Goal: Transaction & Acquisition: Subscribe to service/newsletter

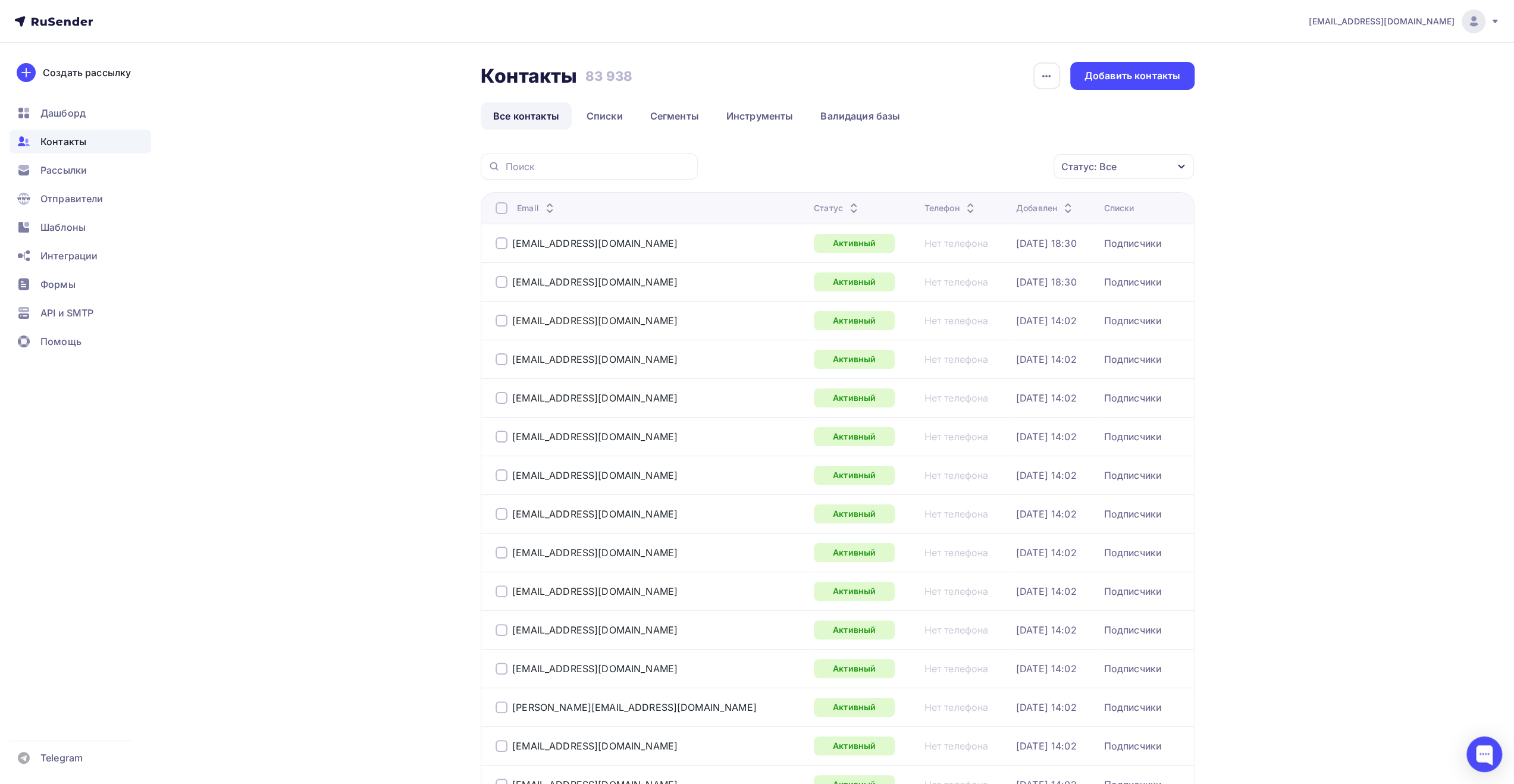
click at [1486, 25] on div "[EMAIL_ADDRESS][DOMAIN_NAME]" at bounding box center [1404, 21] width 191 height 24
click at [1361, 52] on link "Аккаунт" at bounding box center [1392, 52] width 200 height 24
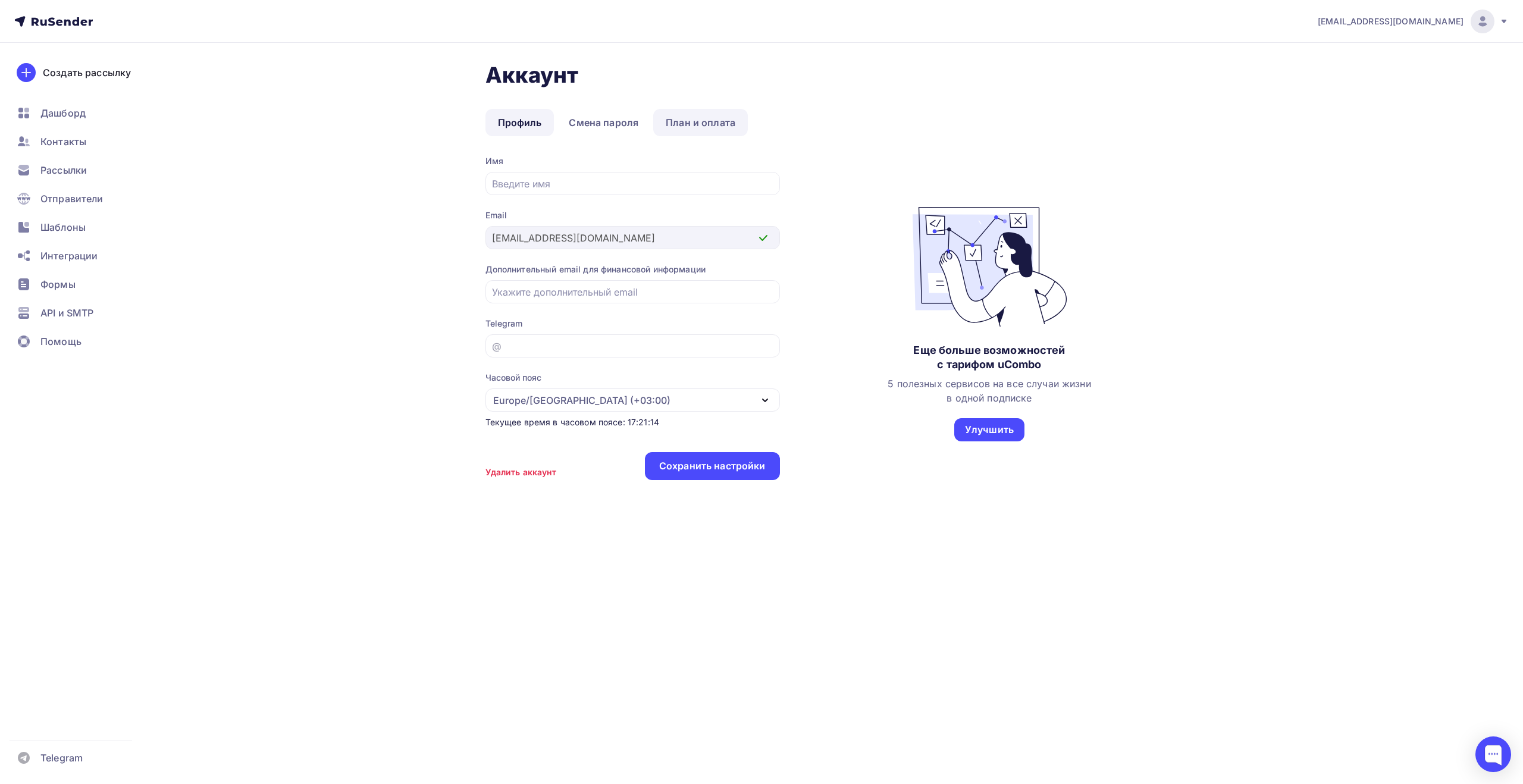
click at [707, 124] on link "План и оплата" at bounding box center [700, 122] width 94 height 27
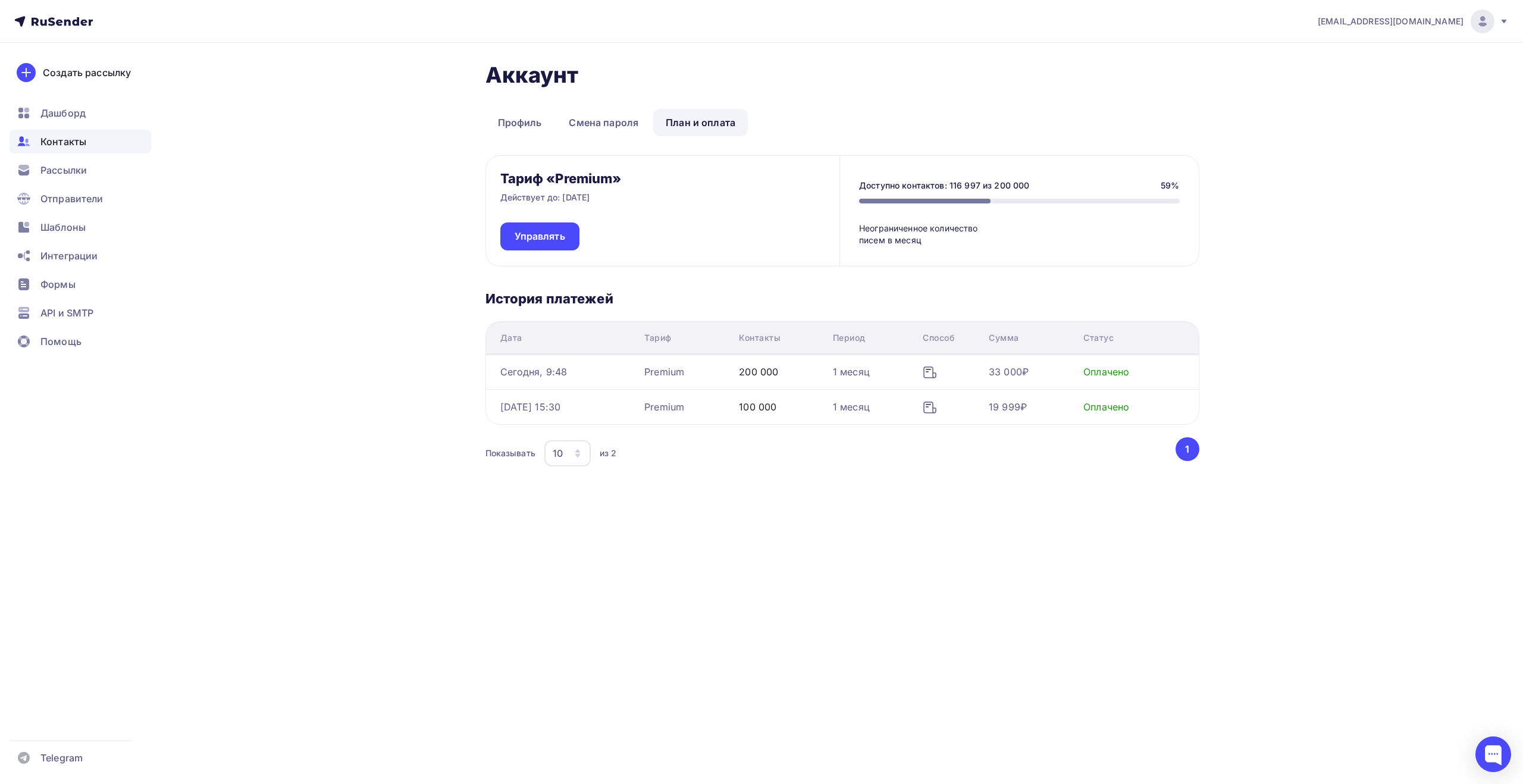
click at [102, 147] on div "Контакты" at bounding box center [80, 141] width 141 height 24
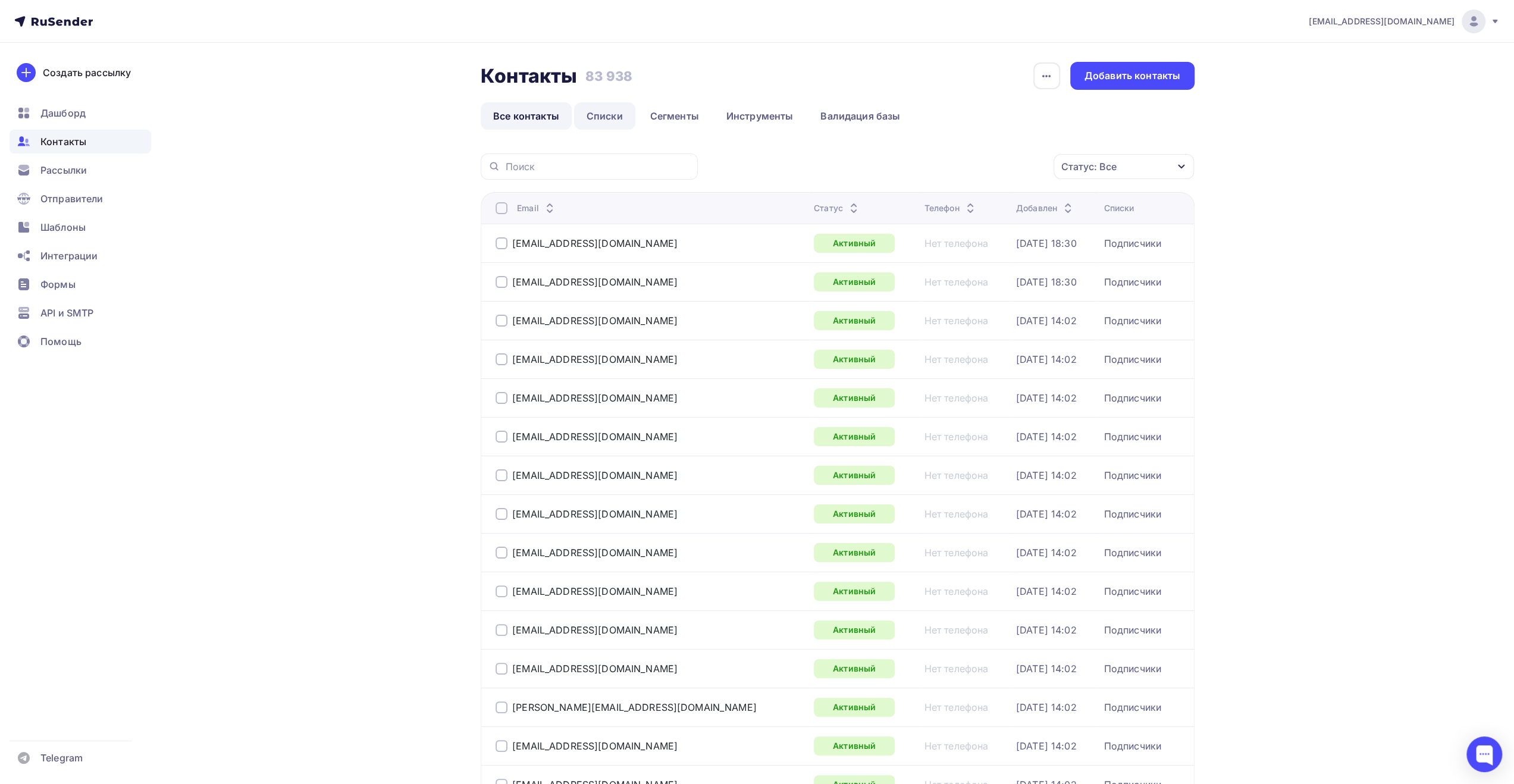
click at [608, 115] on link "Списки" at bounding box center [605, 116] width 61 height 27
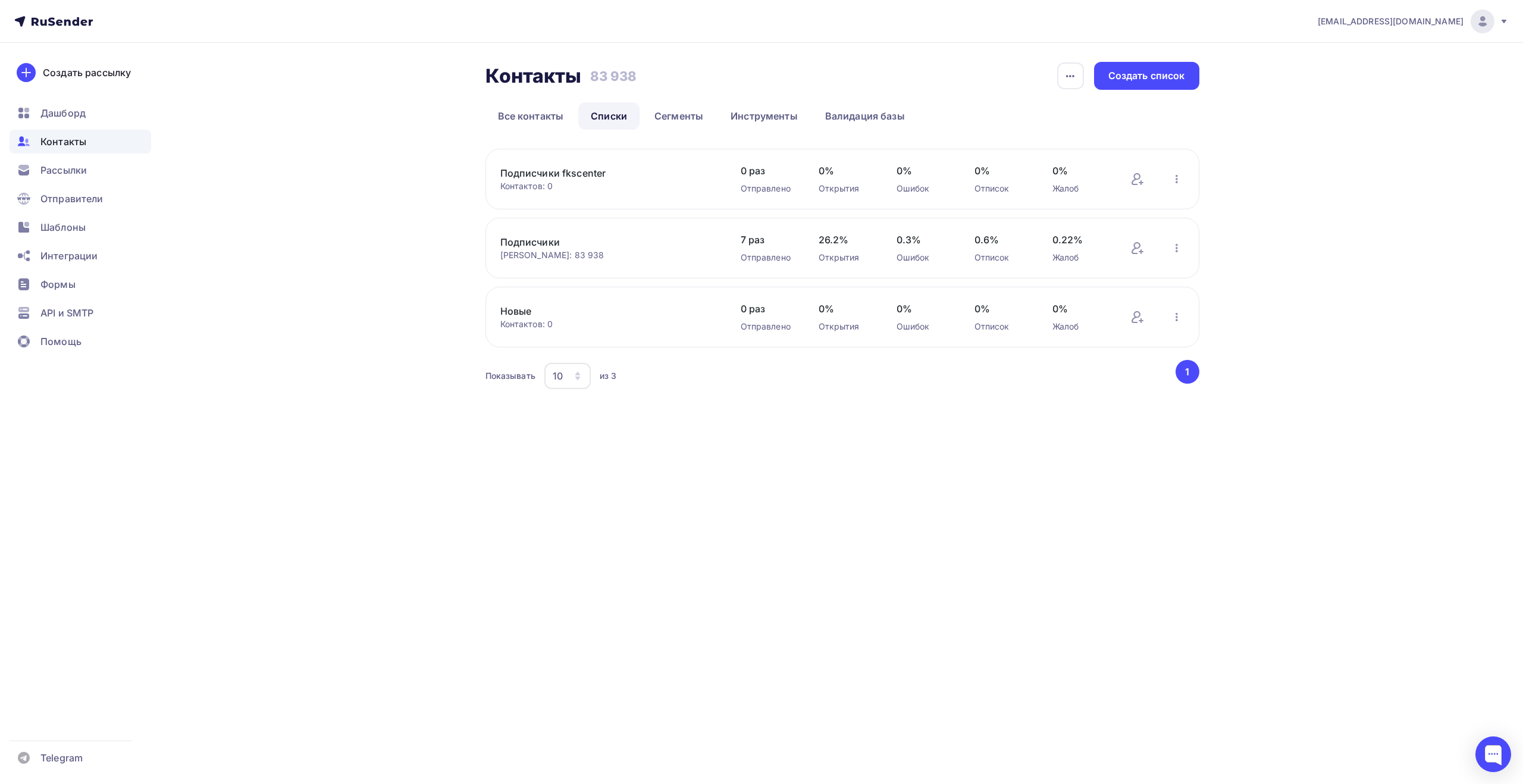
drag, startPoint x: 493, startPoint y: 172, endPoint x: 621, endPoint y: 169, distance: 128.0
click at [621, 169] on div "Подписчики fkscenter Контактов: 0 Добавить контакты Переименовать список Скачат…" at bounding box center [842, 179] width 714 height 60
copy link "Подписчики fkscenter"
click at [1121, 83] on div "Создать список" at bounding box center [1147, 76] width 106 height 28
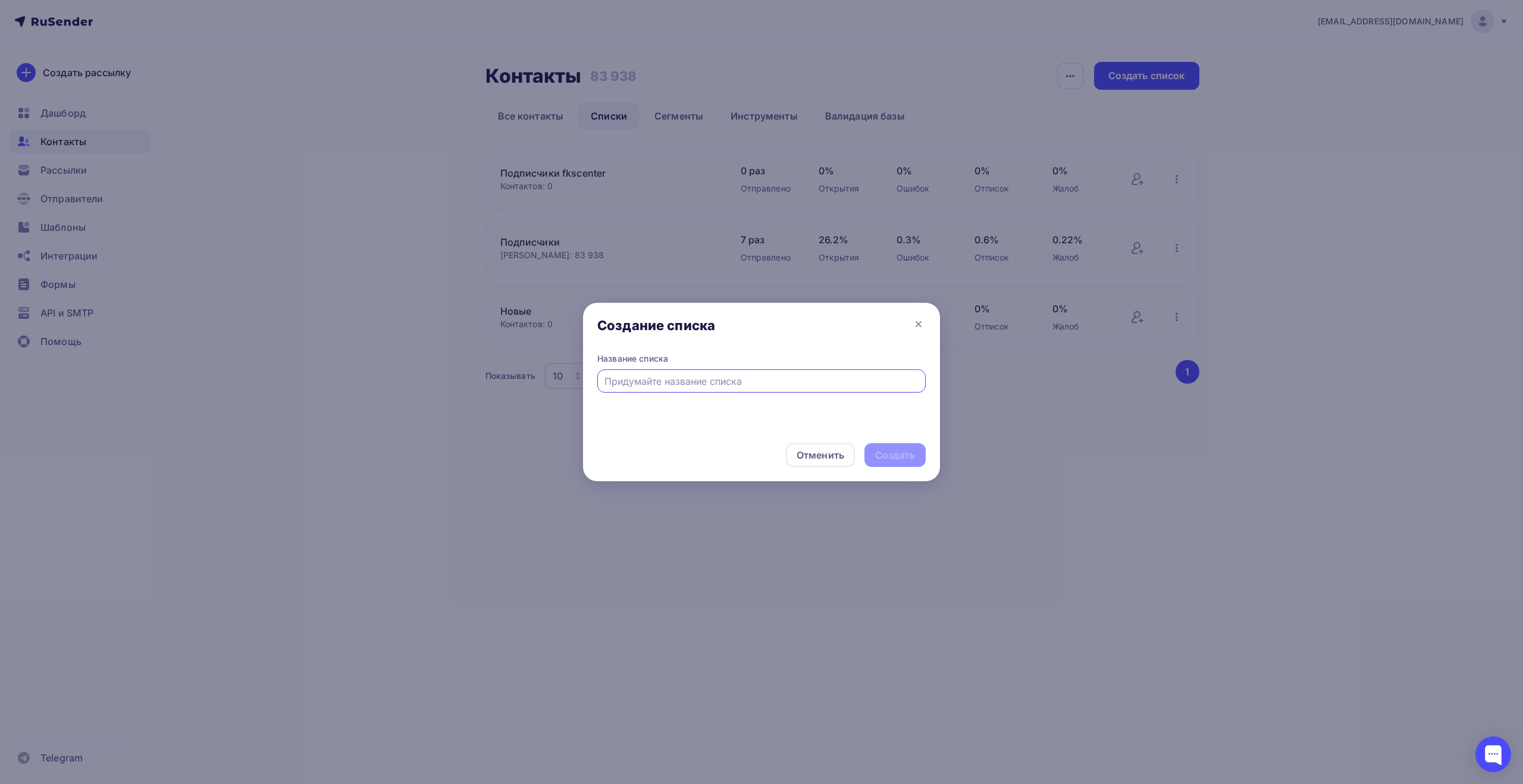
click at [678, 384] on input "text" at bounding box center [762, 382] width 315 height 15
type input "Подписчики fkscenter 2"
click at [889, 454] on div "Создать" at bounding box center [895, 455] width 40 height 14
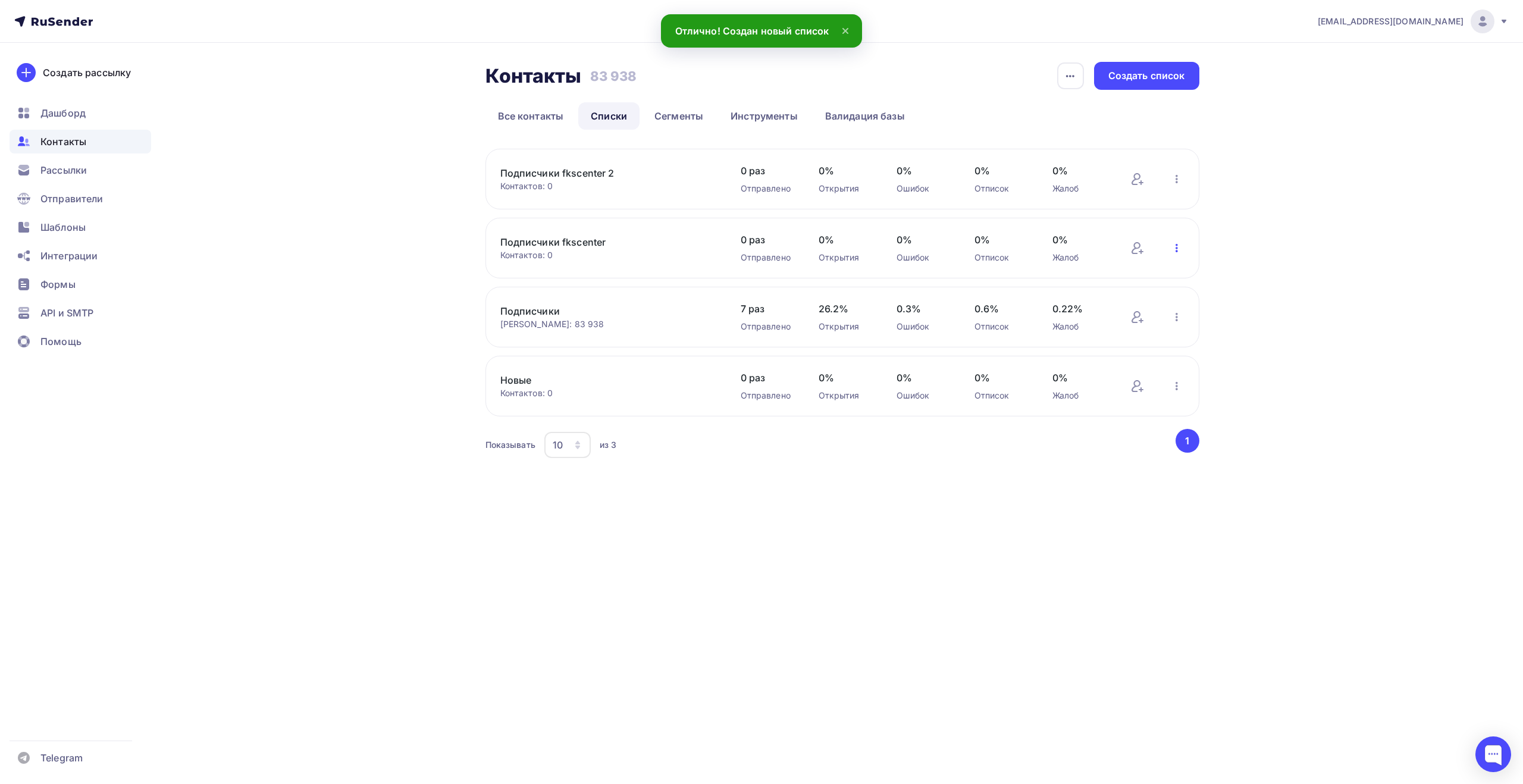
click at [1175, 250] on icon "button" at bounding box center [1176, 248] width 15 height 15
click at [1152, 277] on div "Добавить контакты" at bounding box center [1098, 281] width 167 height 19
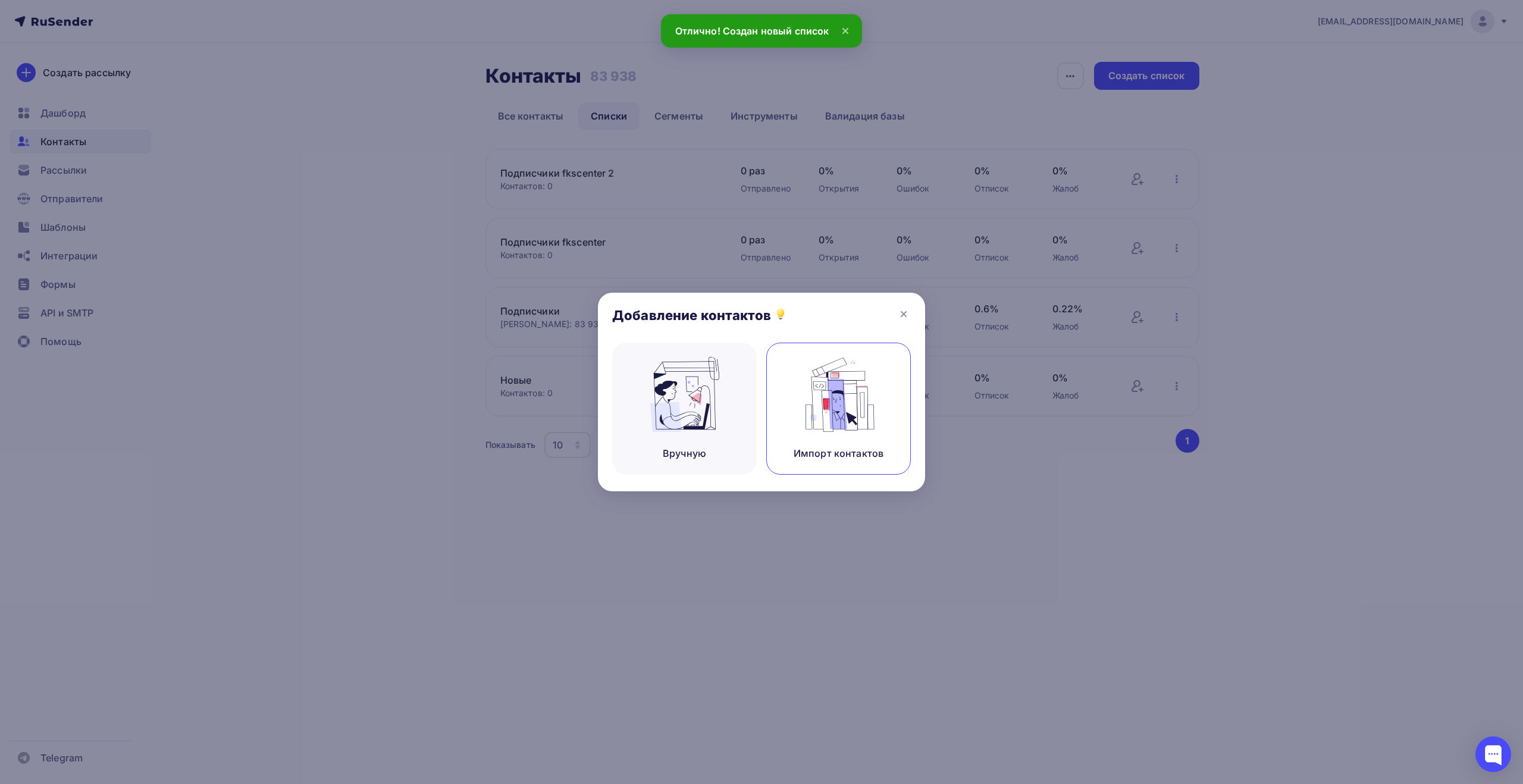
click at [832, 392] on img at bounding box center [839, 394] width 80 height 75
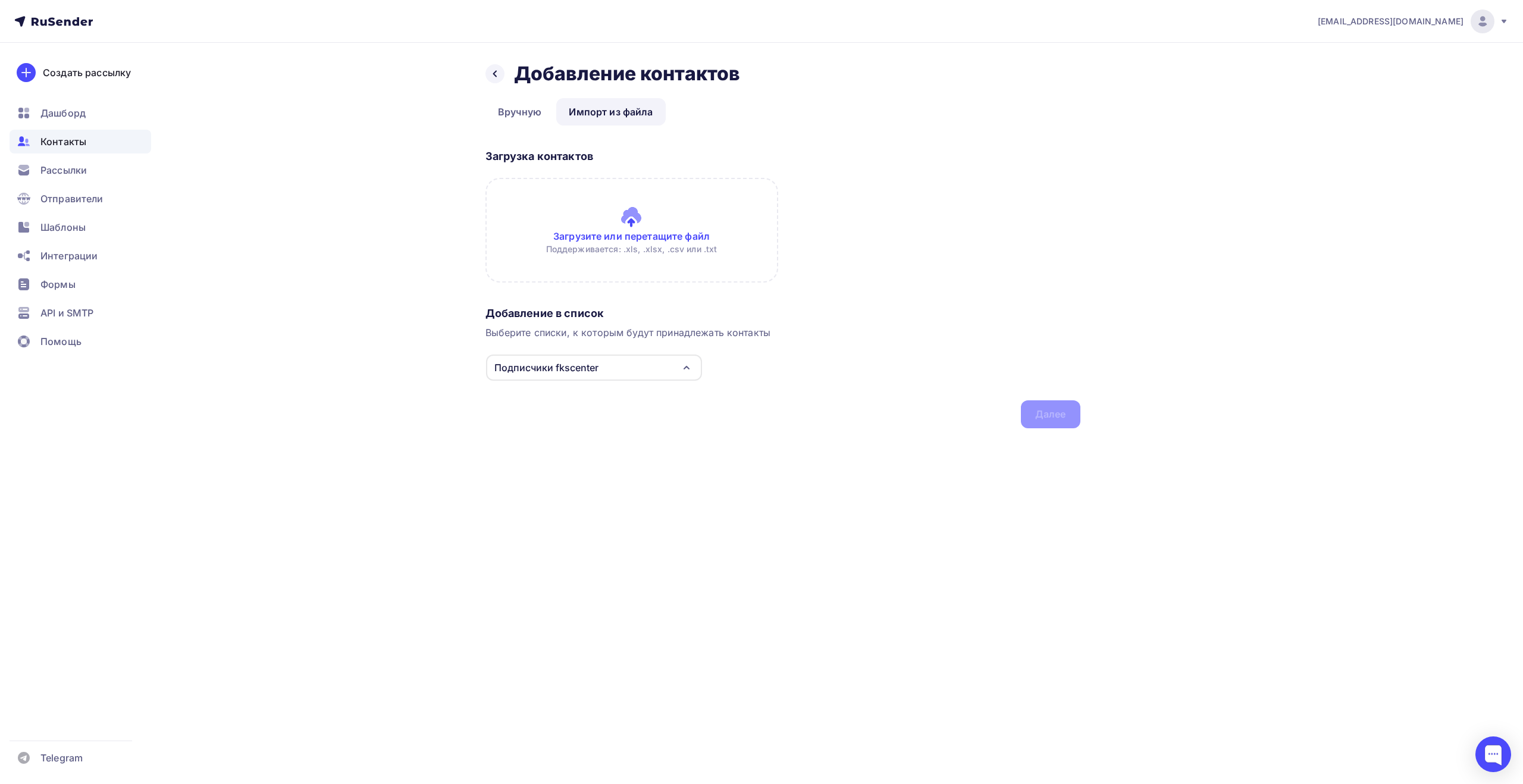
click at [1216, 82] on div "Назад Добавление контактов Добавление контактов Вручную Импорт из файла Импорт …" at bounding box center [762, 260] width 975 height 433
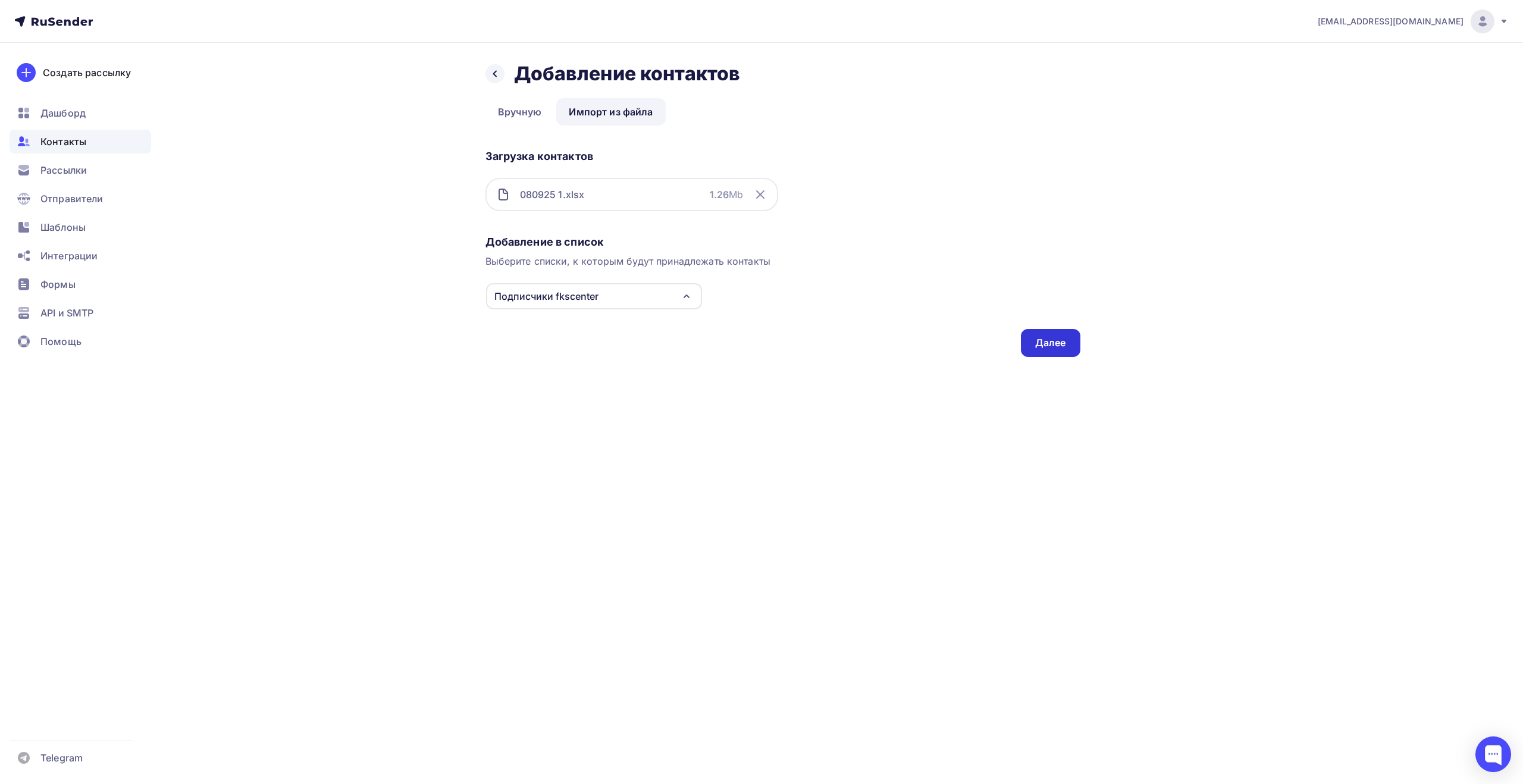
click at [1054, 341] on div "Далее" at bounding box center [1050, 343] width 31 height 14
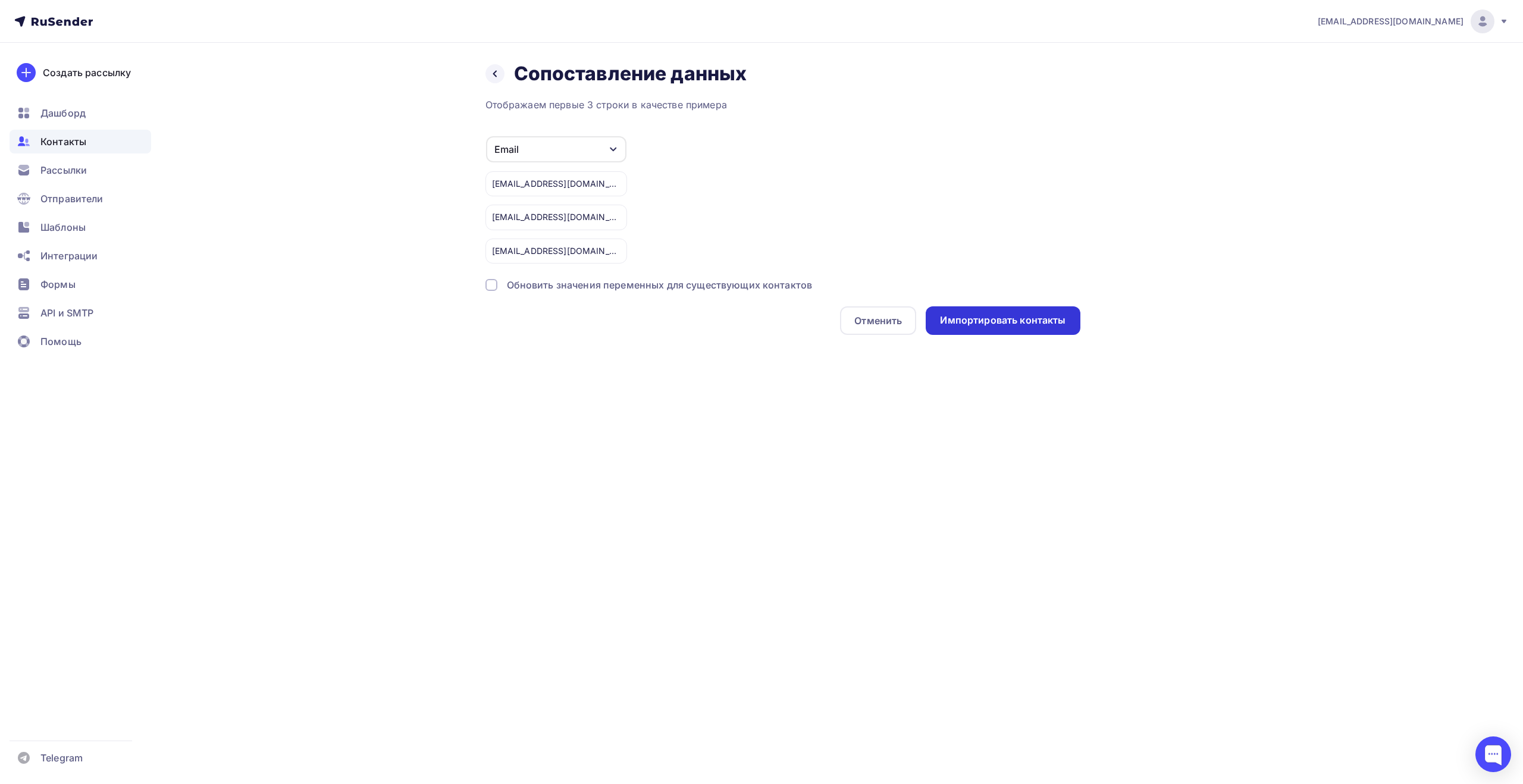
click at [1026, 323] on div "Импортировать контакты" at bounding box center [1002, 320] width 125 height 14
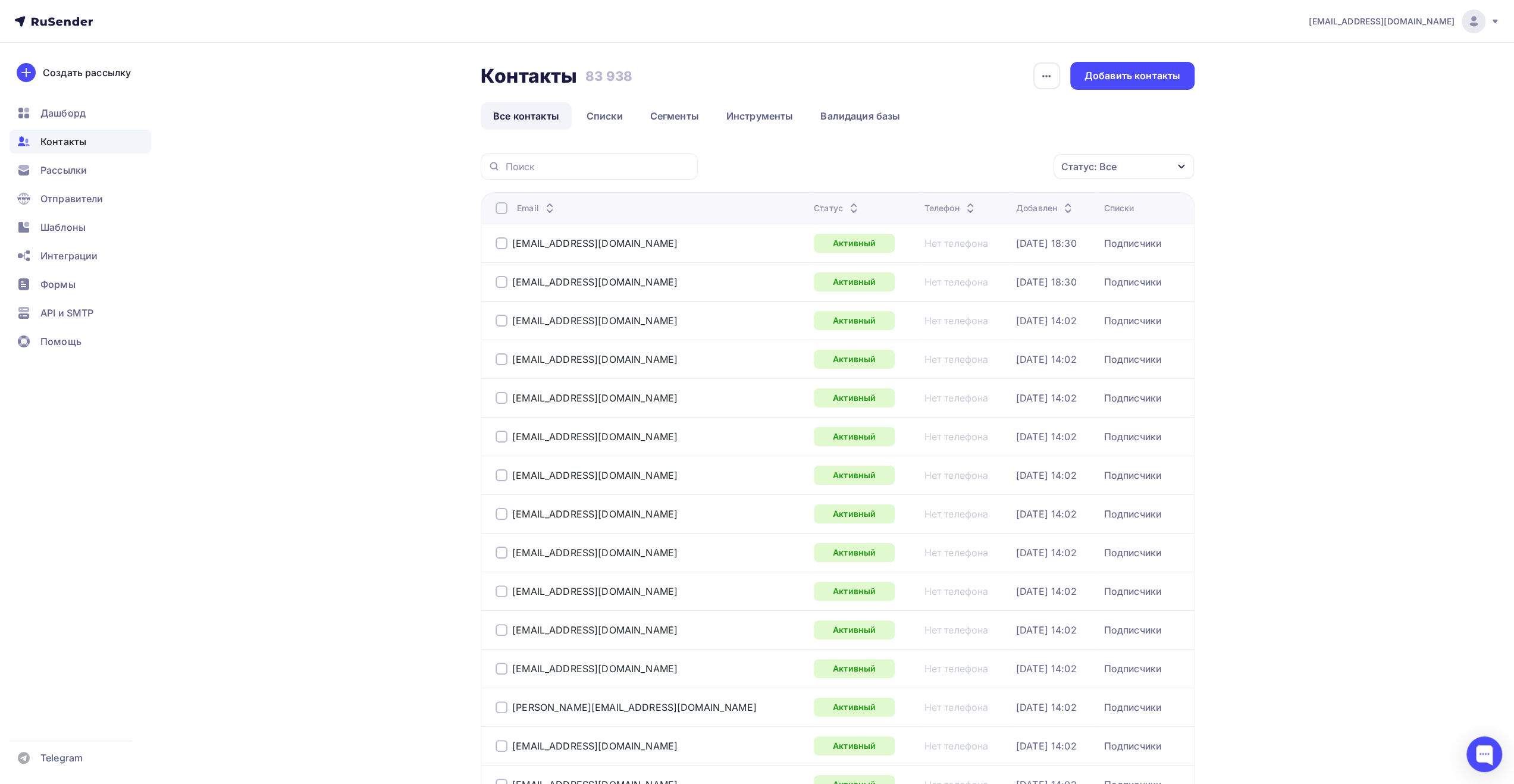
click at [1473, 13] on div at bounding box center [1473, 21] width 24 height 24
click at [1379, 49] on link "Аккаунт" at bounding box center [1392, 52] width 200 height 24
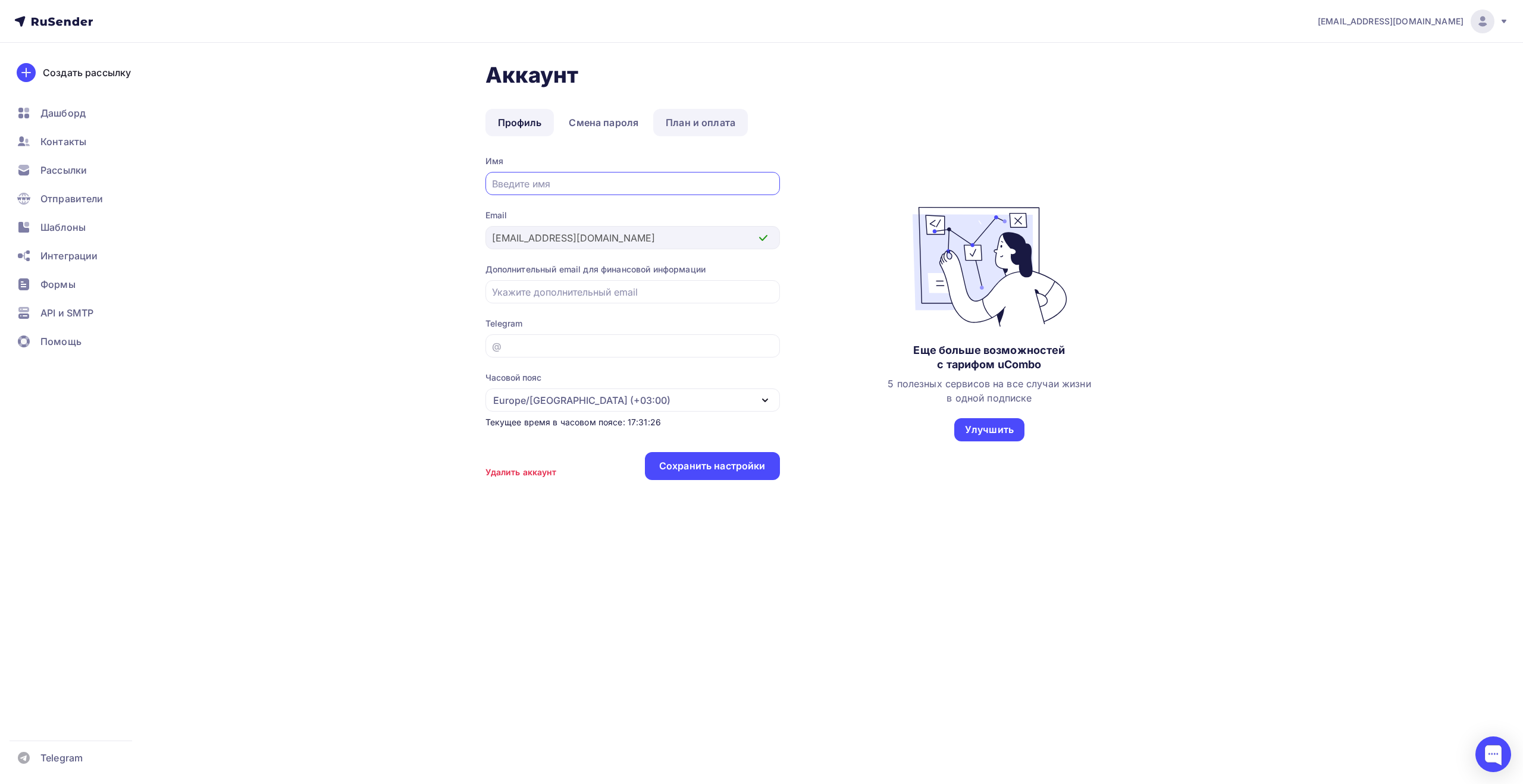
click at [709, 118] on link "План и оплата" at bounding box center [700, 122] width 94 height 27
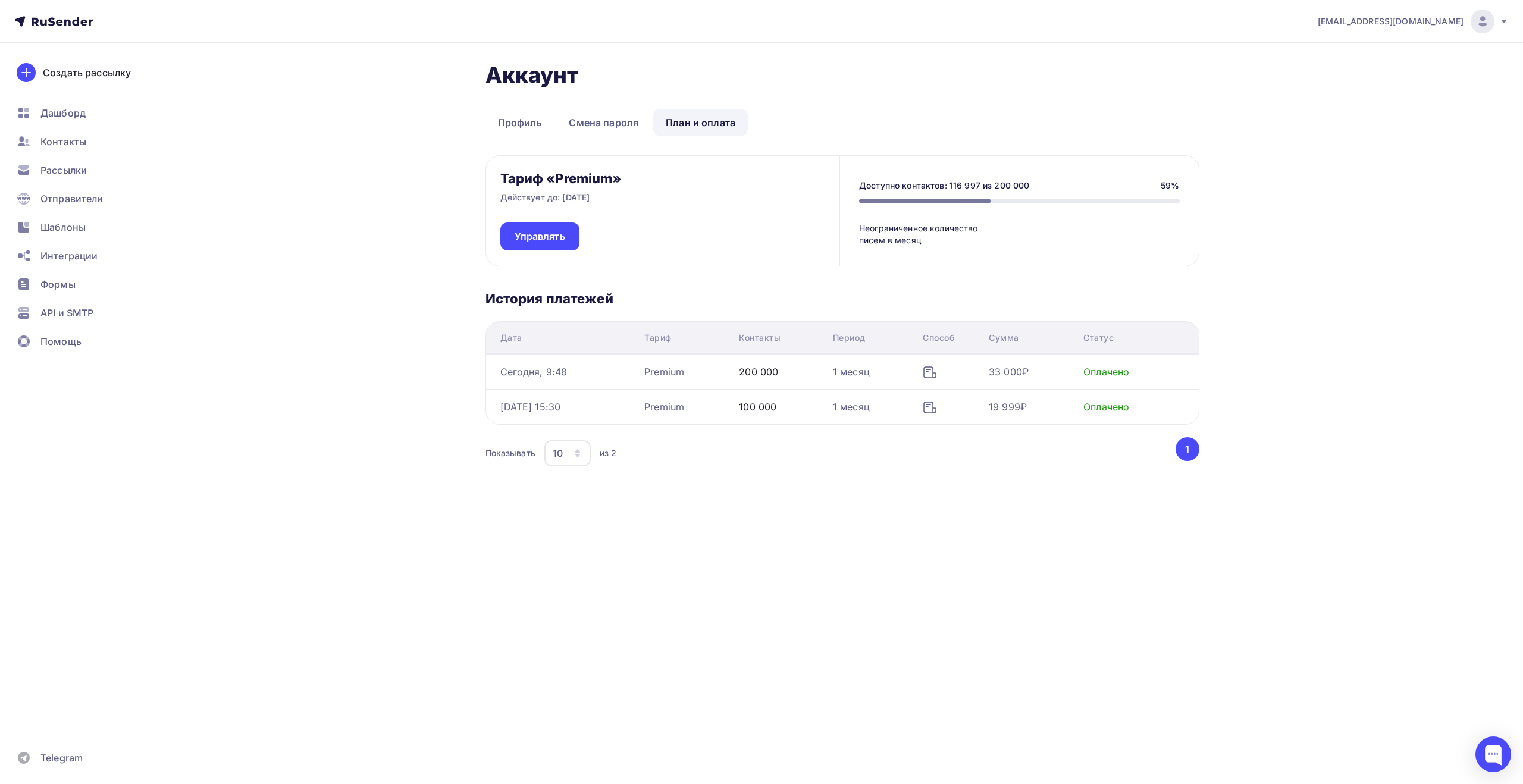
drag, startPoint x: 951, startPoint y: 185, endPoint x: 978, endPoint y: 186, distance: 27.0
click at [978, 186] on div "Доступно контактов: 116 997 из 200 000" at bounding box center [944, 186] width 170 height 12
copy div "116 997"
click at [95, 145] on div "Контакты" at bounding box center [80, 141] width 141 height 24
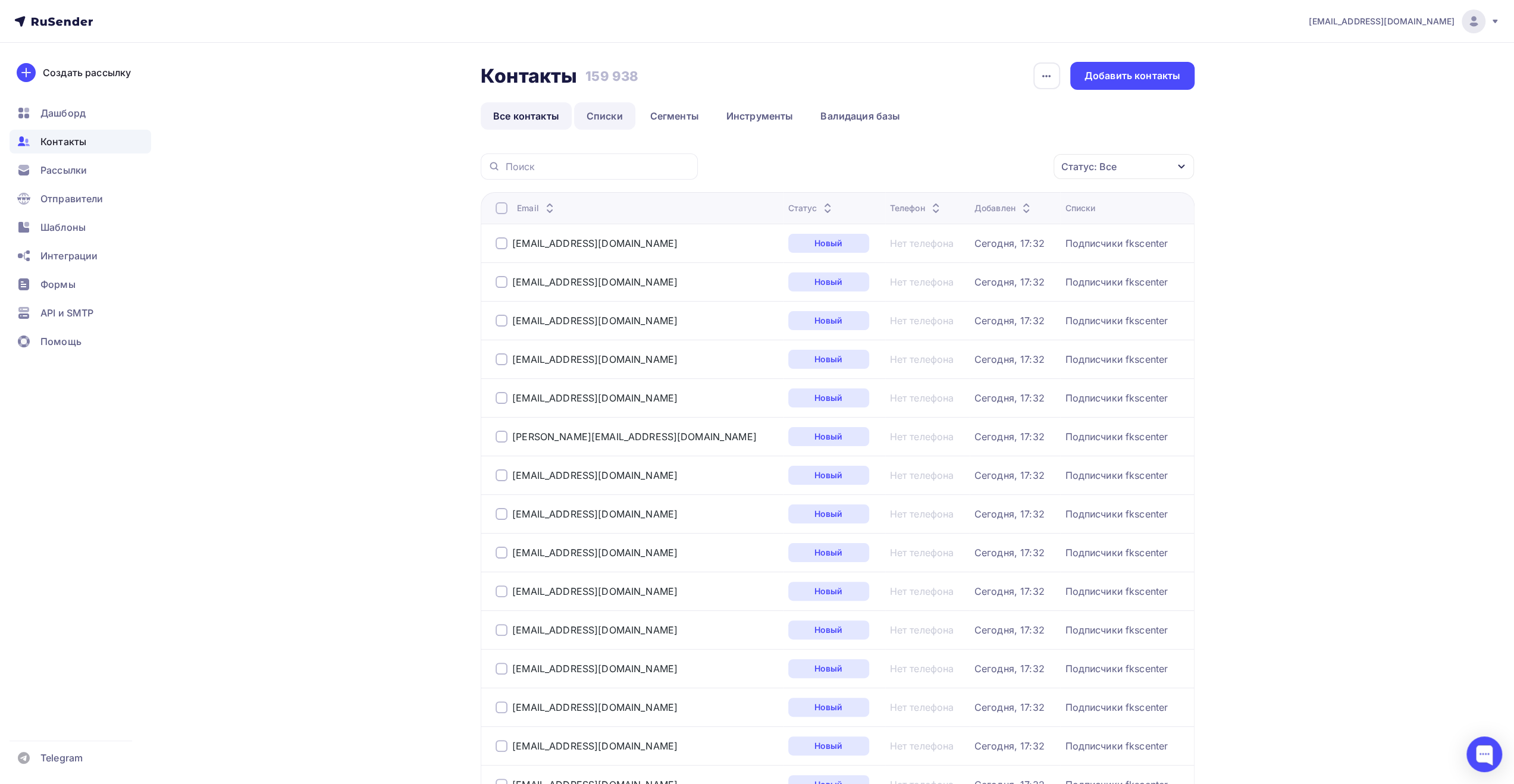
click at [603, 114] on link "Списки" at bounding box center [605, 116] width 61 height 27
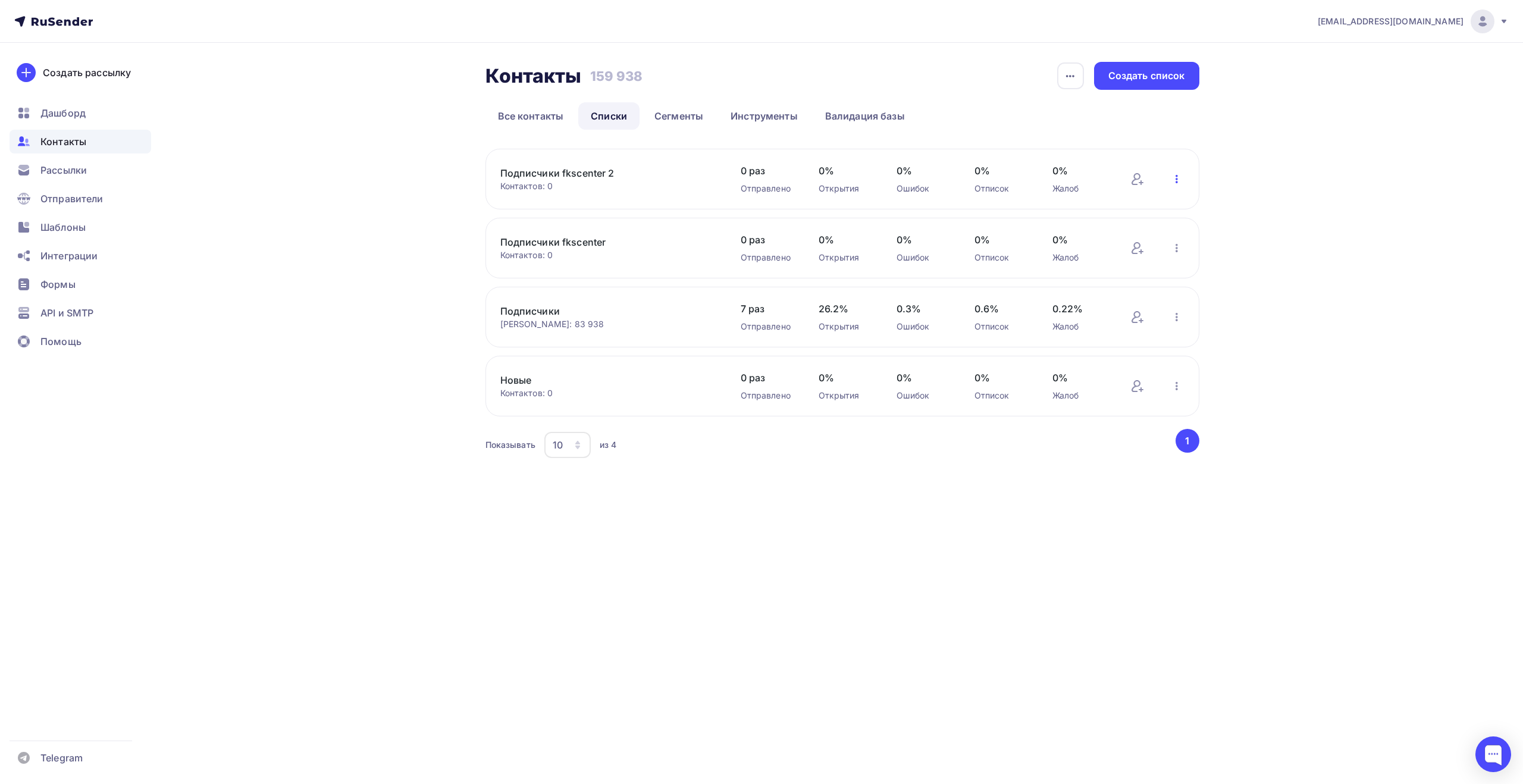
click at [1176, 178] on icon "button" at bounding box center [1176, 179] width 3 height 9
click at [1137, 212] on div "Добавить контакты" at bounding box center [1098, 212] width 167 height 19
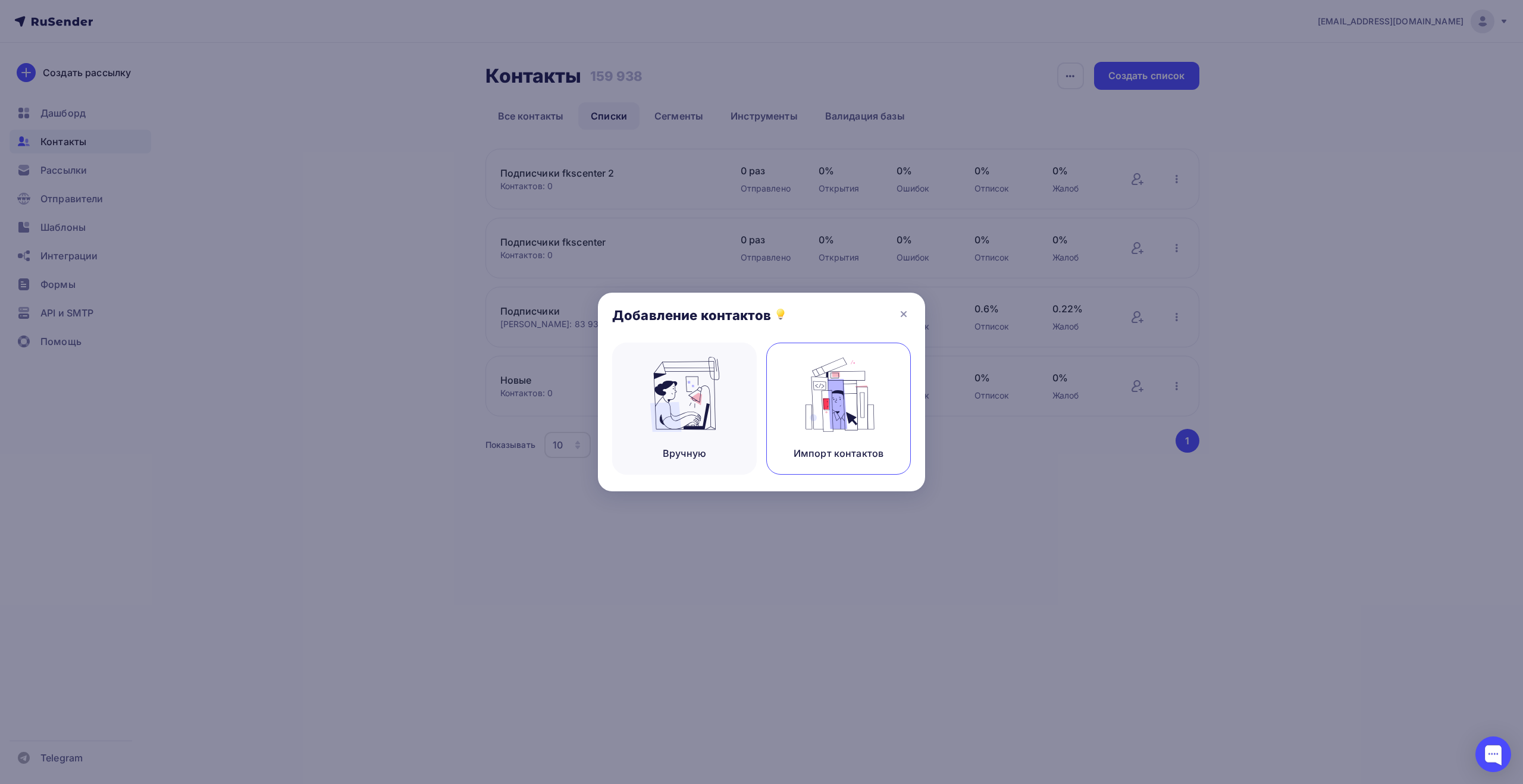
click at [844, 428] on img at bounding box center [839, 394] width 80 height 75
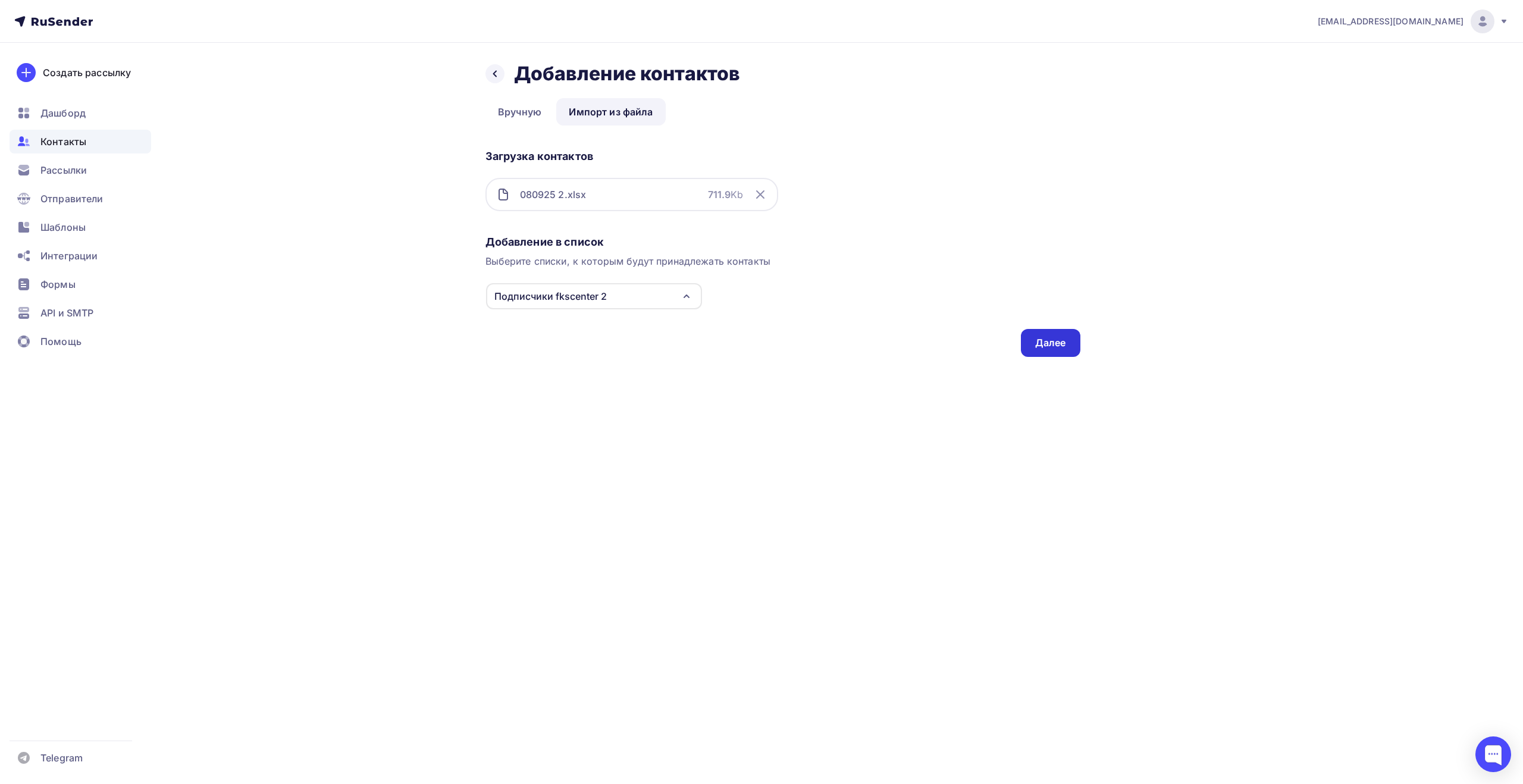
click at [1055, 348] on div "Далее" at bounding box center [1050, 343] width 31 height 14
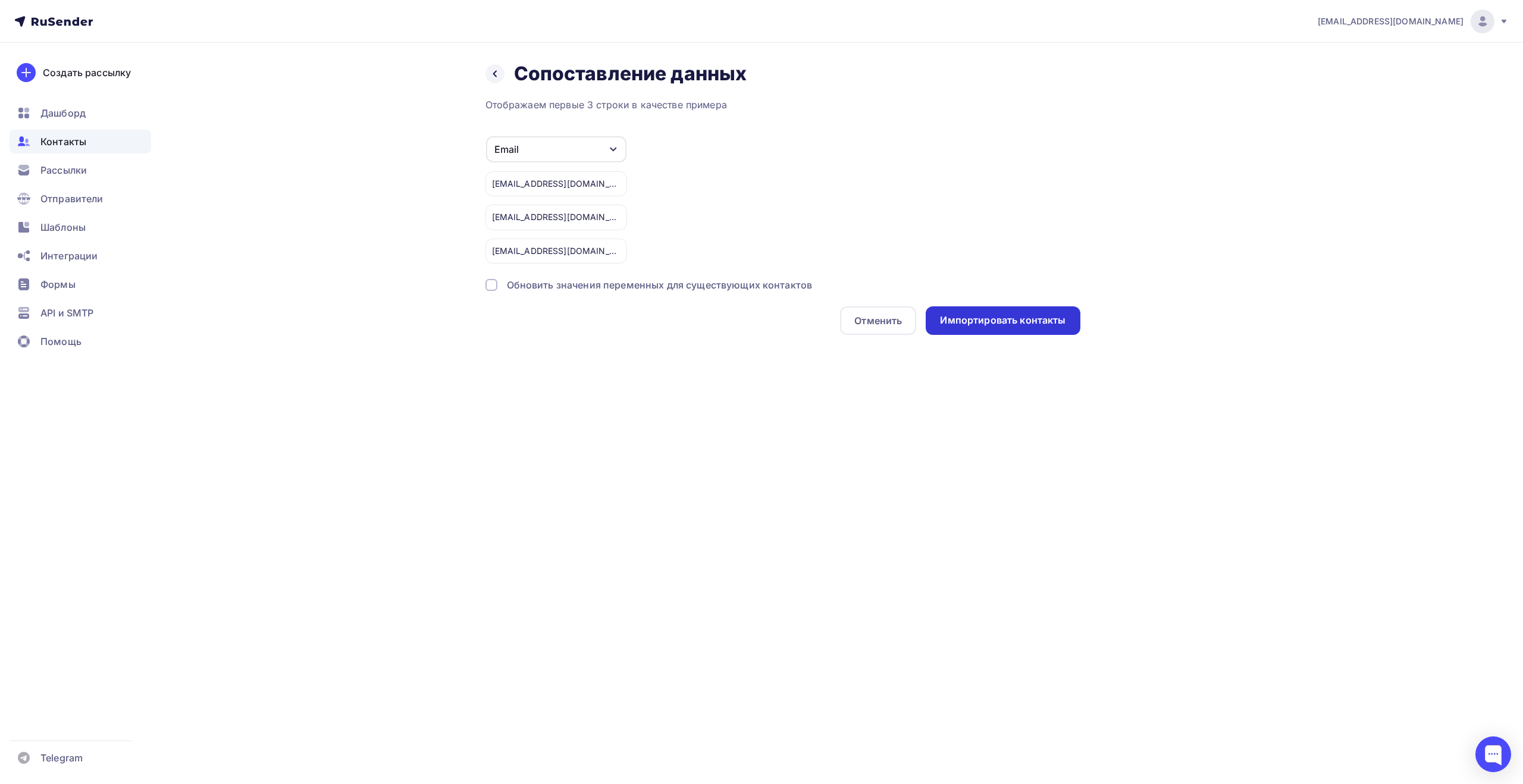
click at [1008, 319] on div "Импортировать контакты" at bounding box center [1002, 320] width 125 height 14
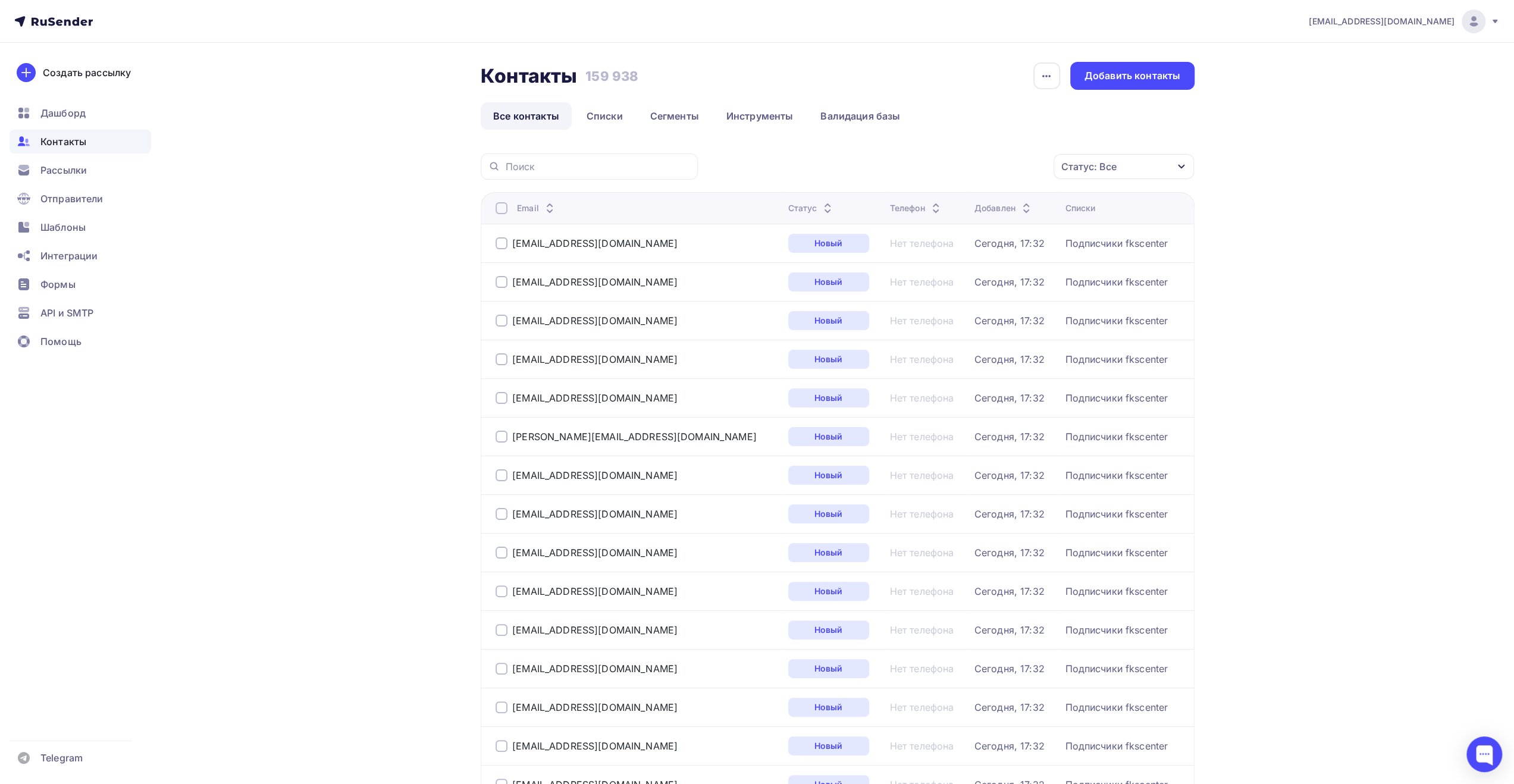
drag, startPoint x: 356, startPoint y: 546, endPoint x: 379, endPoint y: 548, distance: 23.1
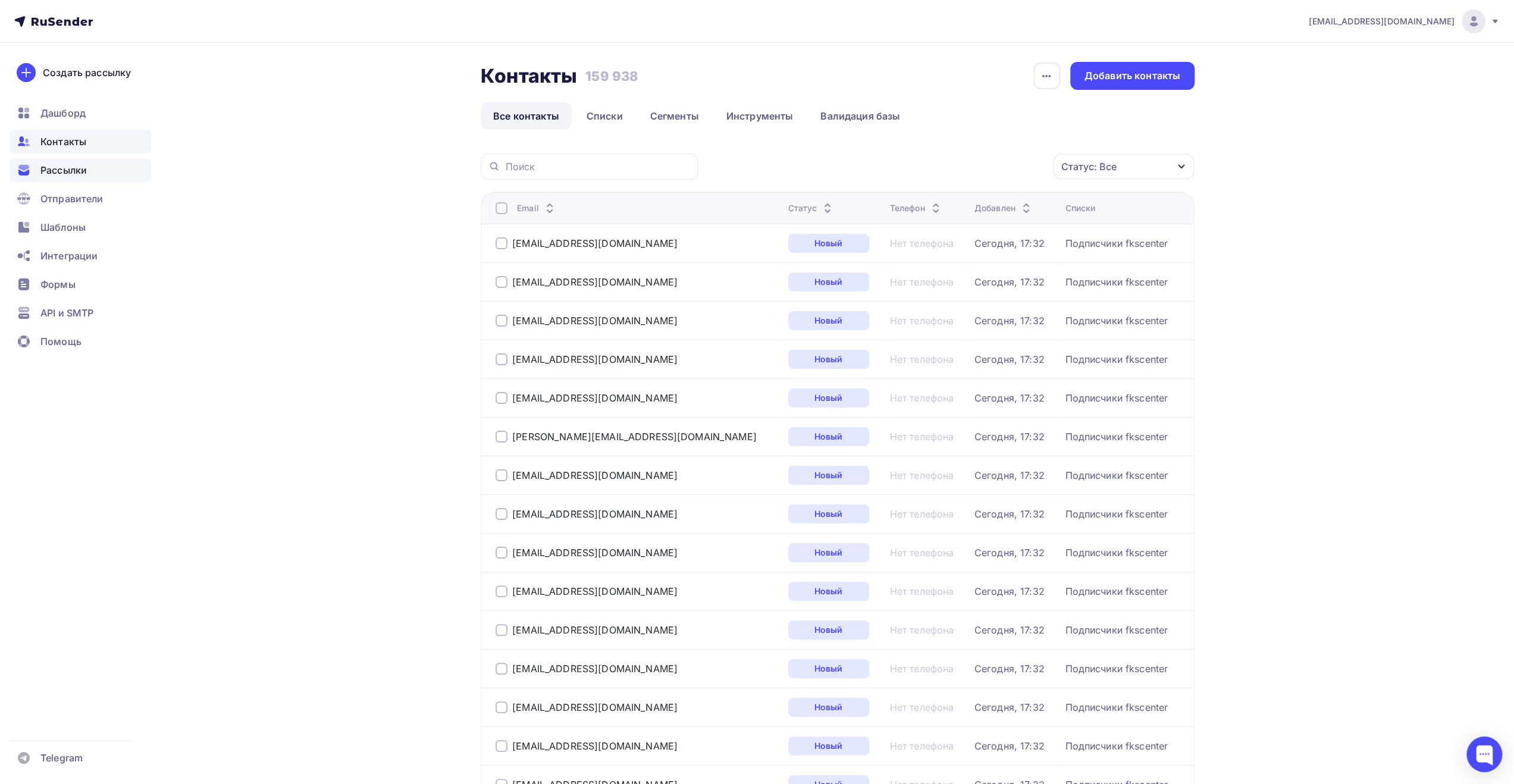
click at [94, 175] on div "Рассылки" at bounding box center [80, 170] width 141 height 24
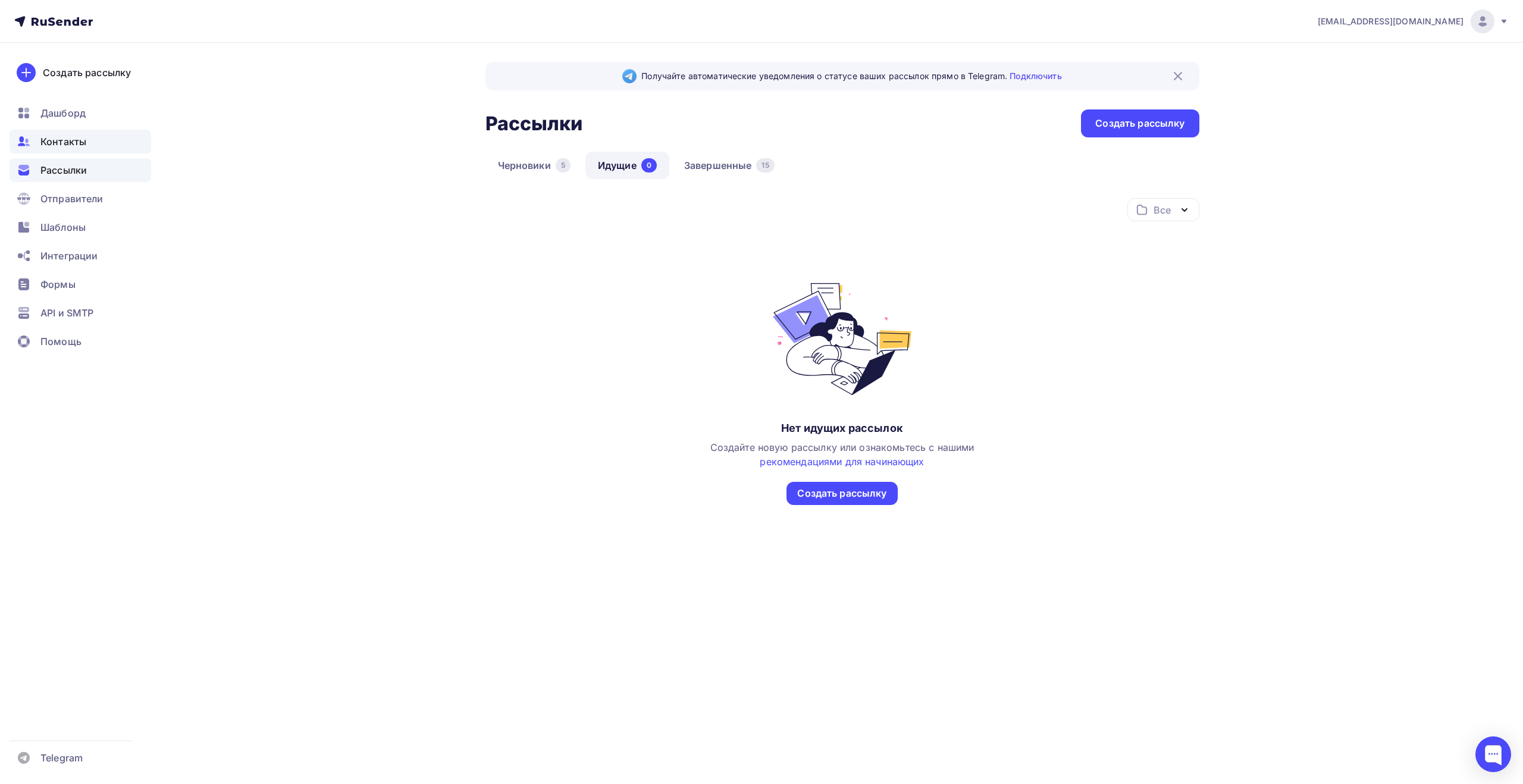
click at [96, 141] on div "Контакты" at bounding box center [80, 141] width 141 height 24
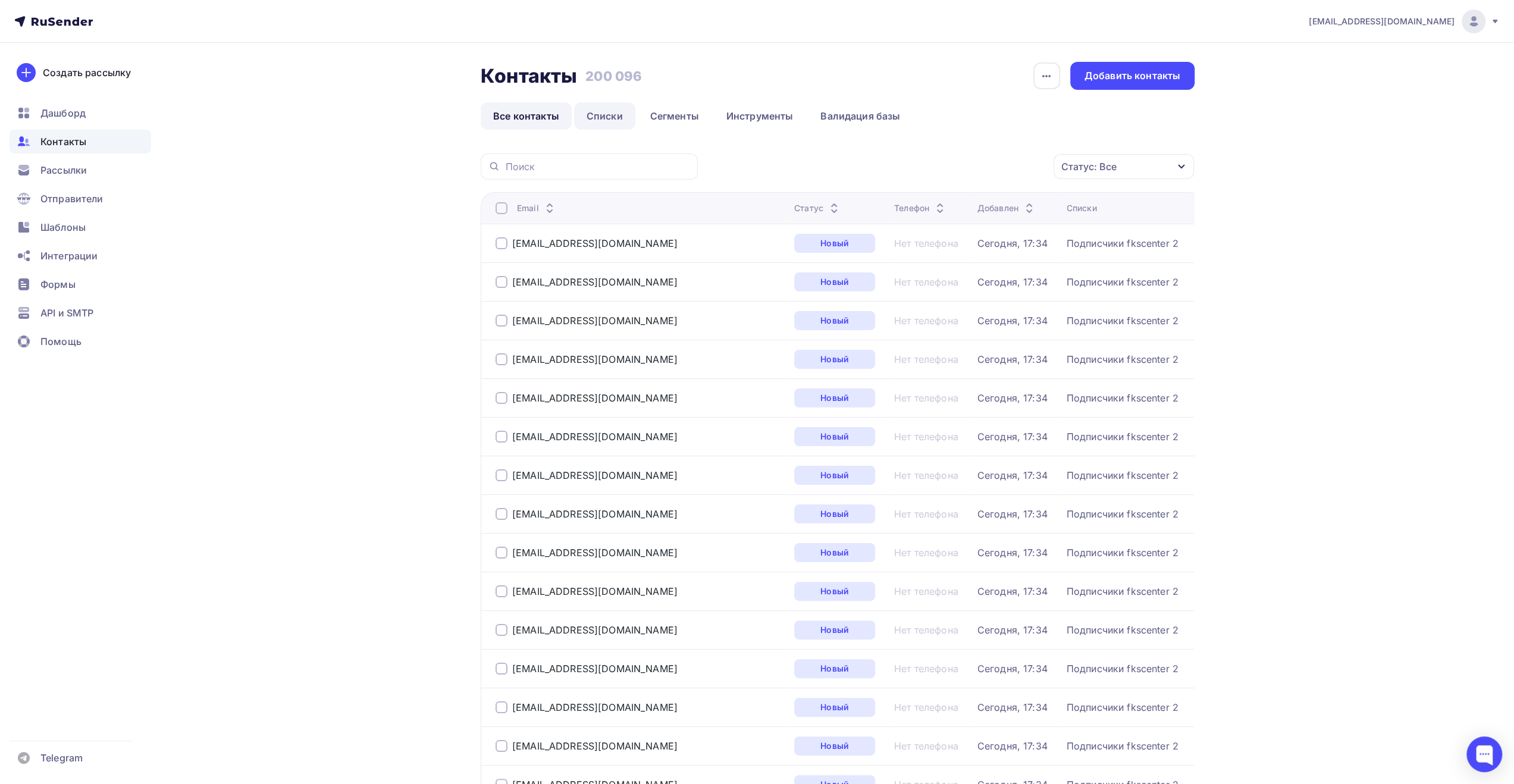
click at [610, 123] on link "Списки" at bounding box center [605, 116] width 61 height 27
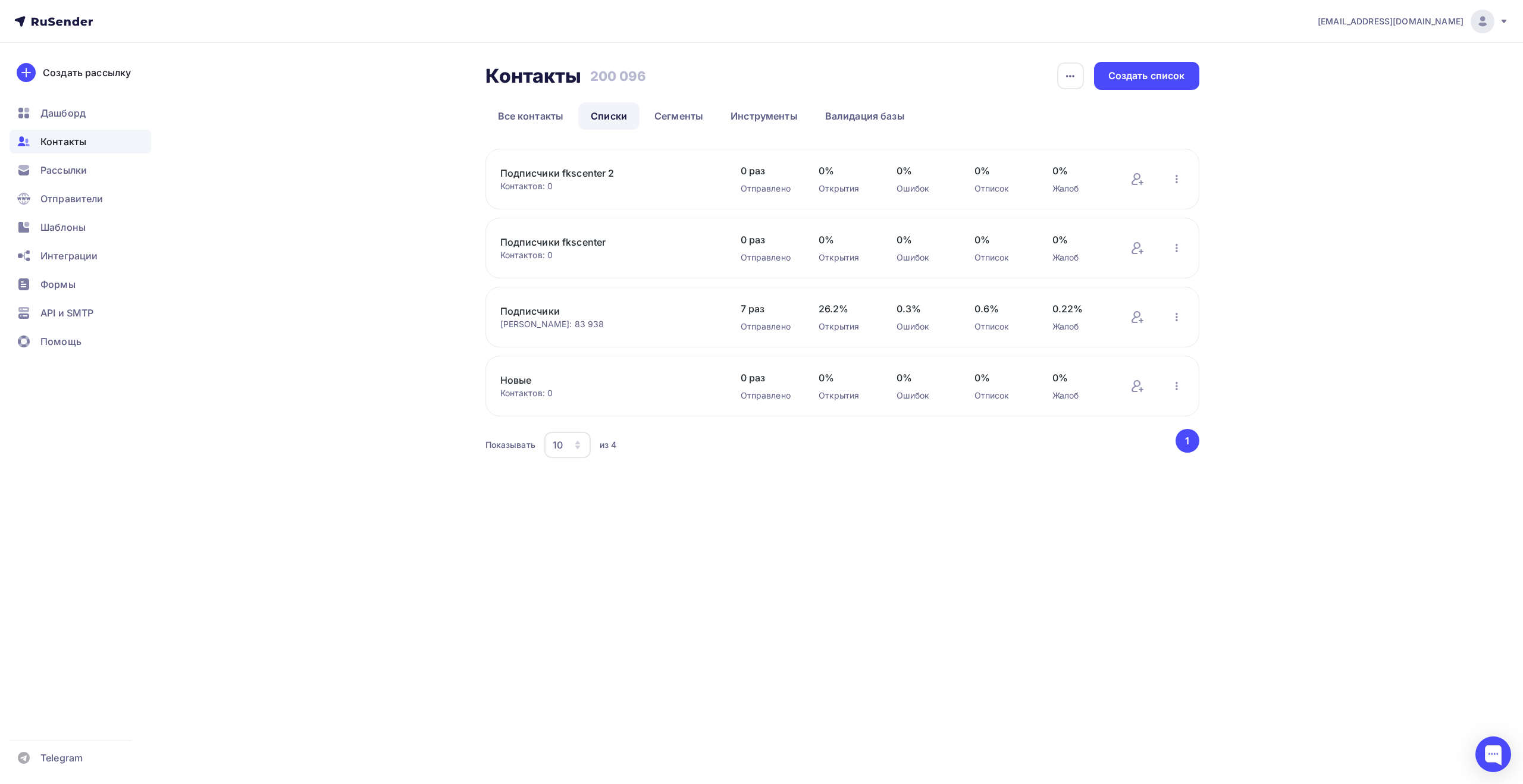
click at [1490, 22] on div at bounding box center [1483, 21] width 24 height 24
click at [1408, 54] on link "Аккаунт" at bounding box center [1401, 52] width 200 height 24
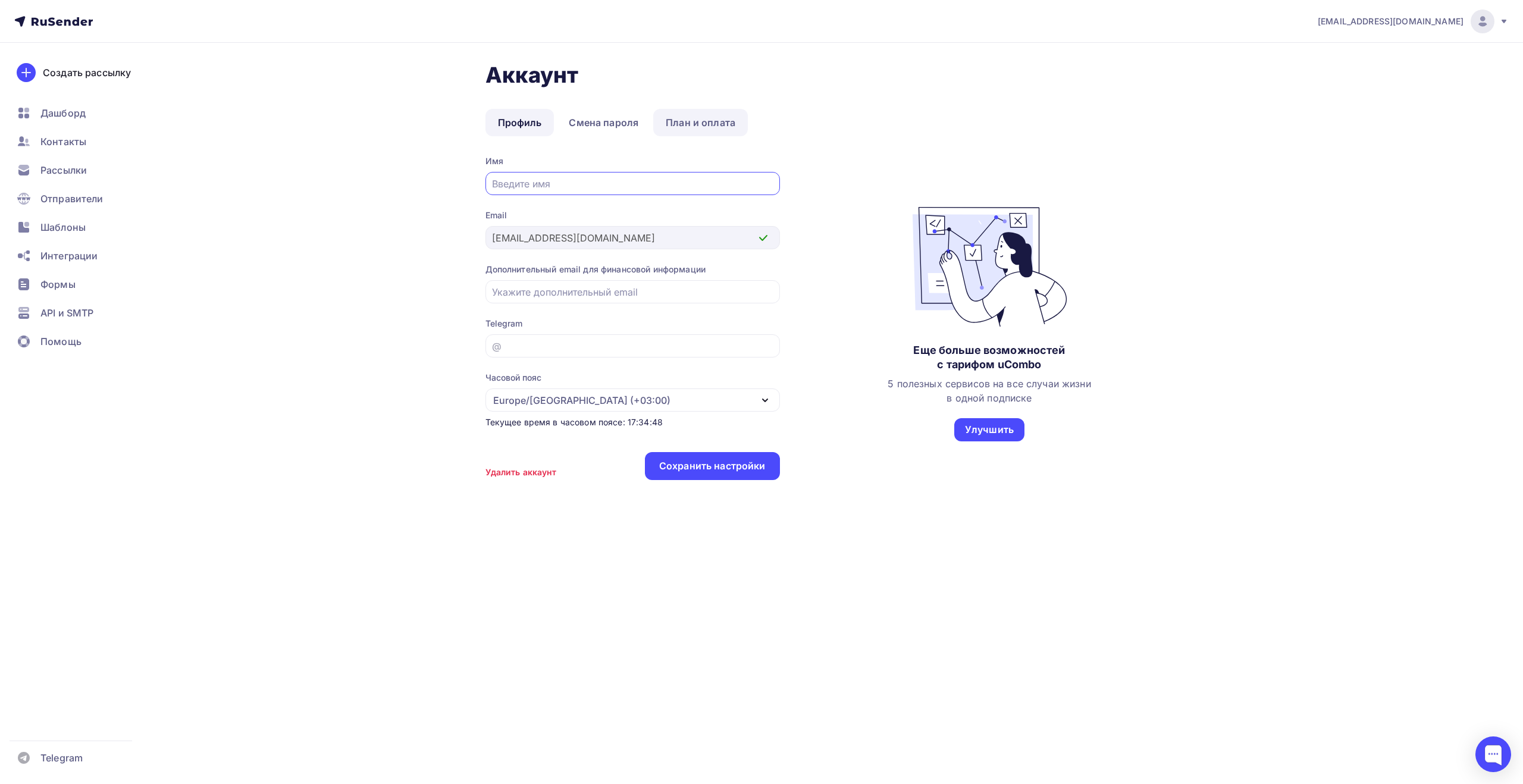
click at [722, 128] on link "План и оплата" at bounding box center [700, 122] width 94 height 27
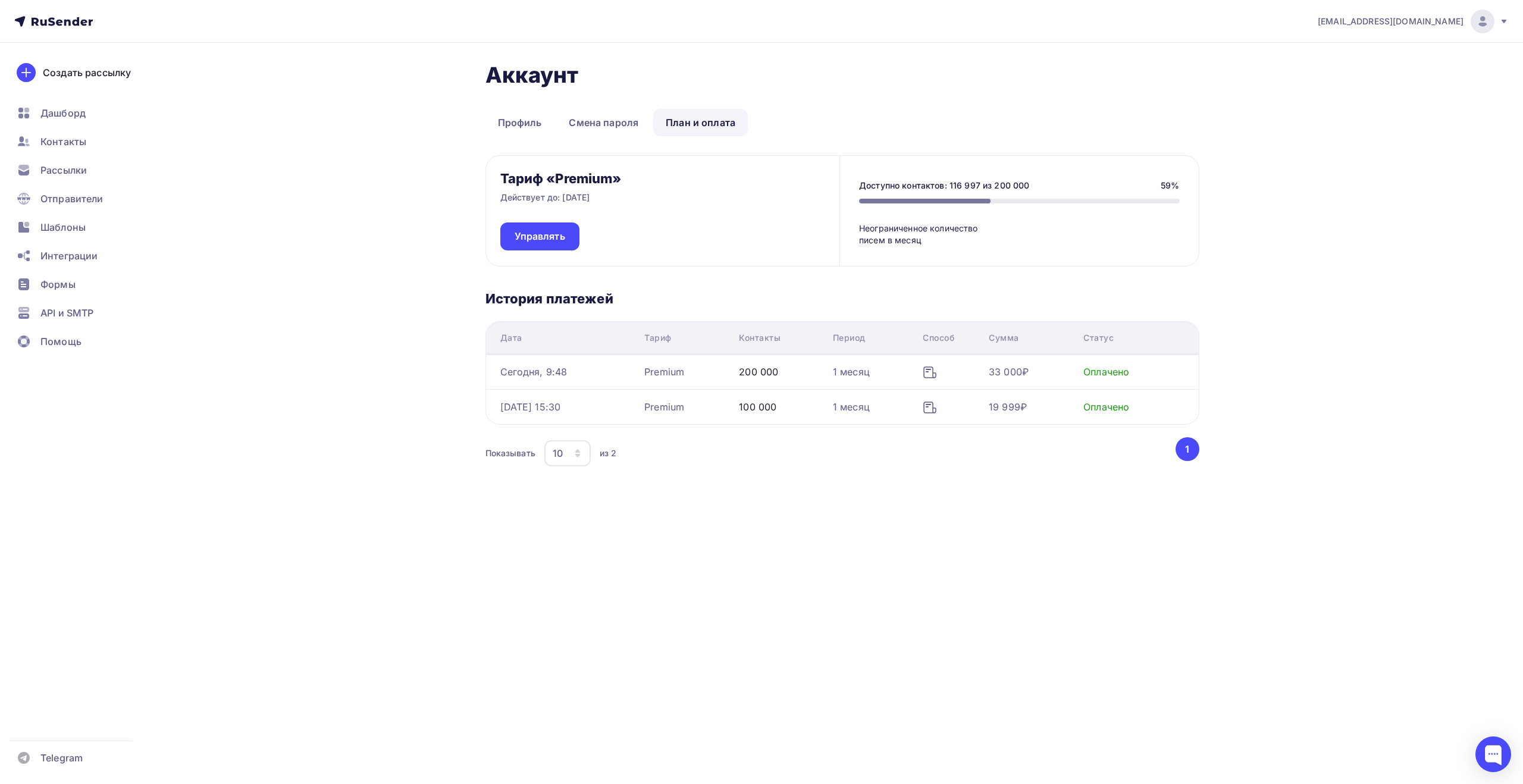
click at [1024, 74] on h1 "Аккаунт" at bounding box center [842, 74] width 714 height 26
click at [74, 146] on span "Контакты" at bounding box center [63, 141] width 46 height 15
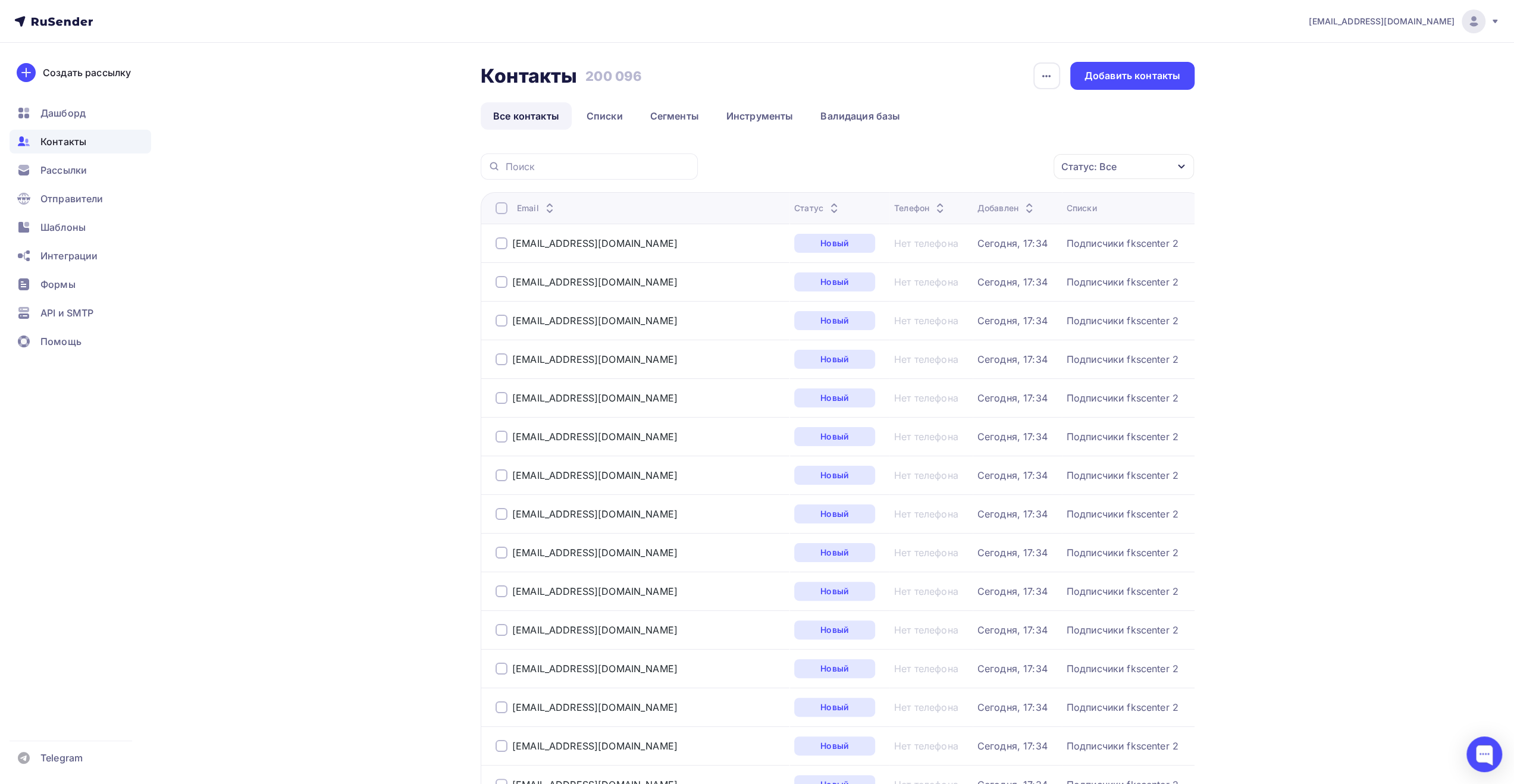
click at [602, 112] on link "Списки" at bounding box center [605, 116] width 61 height 27
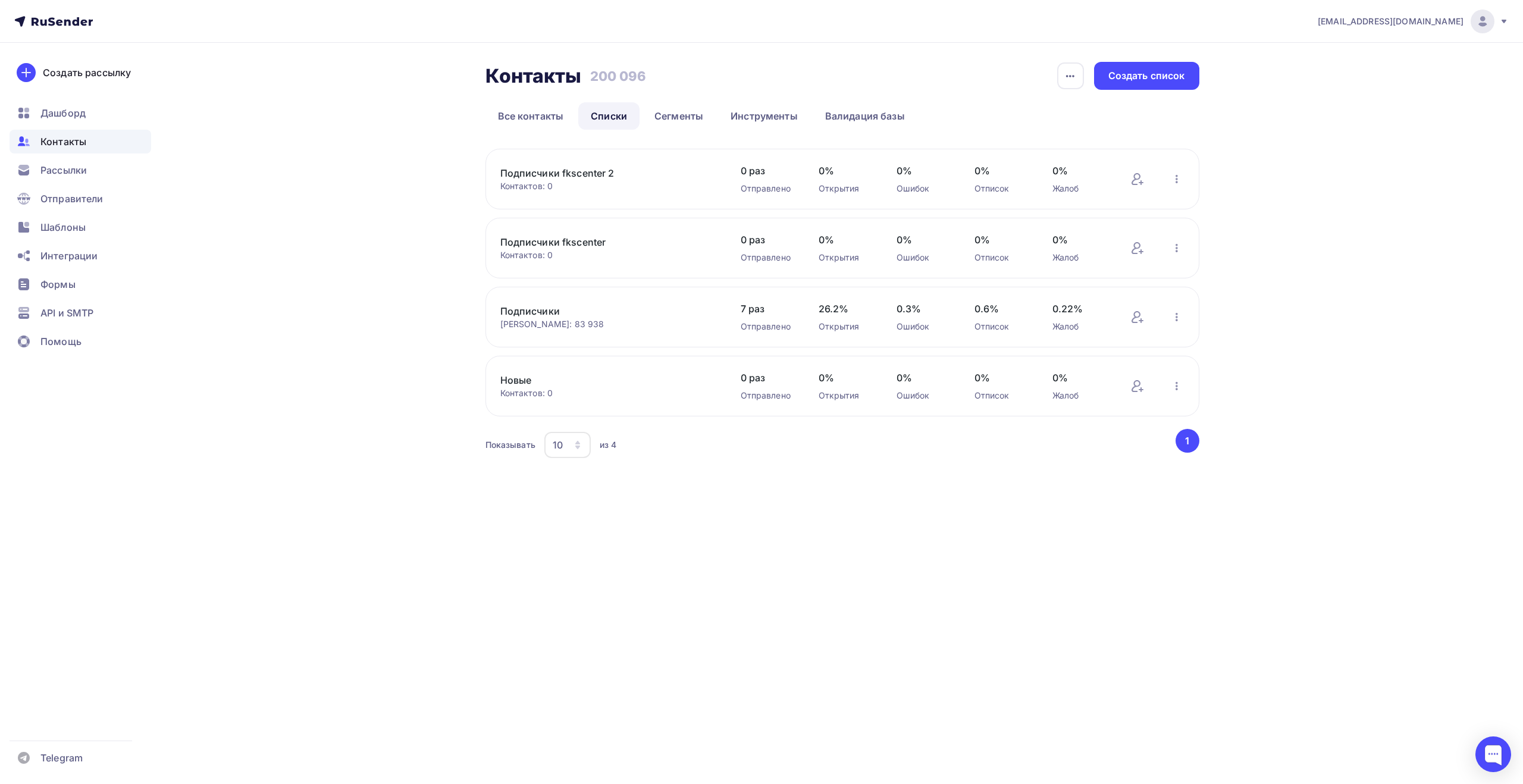
click at [1493, 22] on div at bounding box center [1483, 21] width 24 height 24
click at [1388, 54] on link "Аккаунт" at bounding box center [1401, 52] width 200 height 24
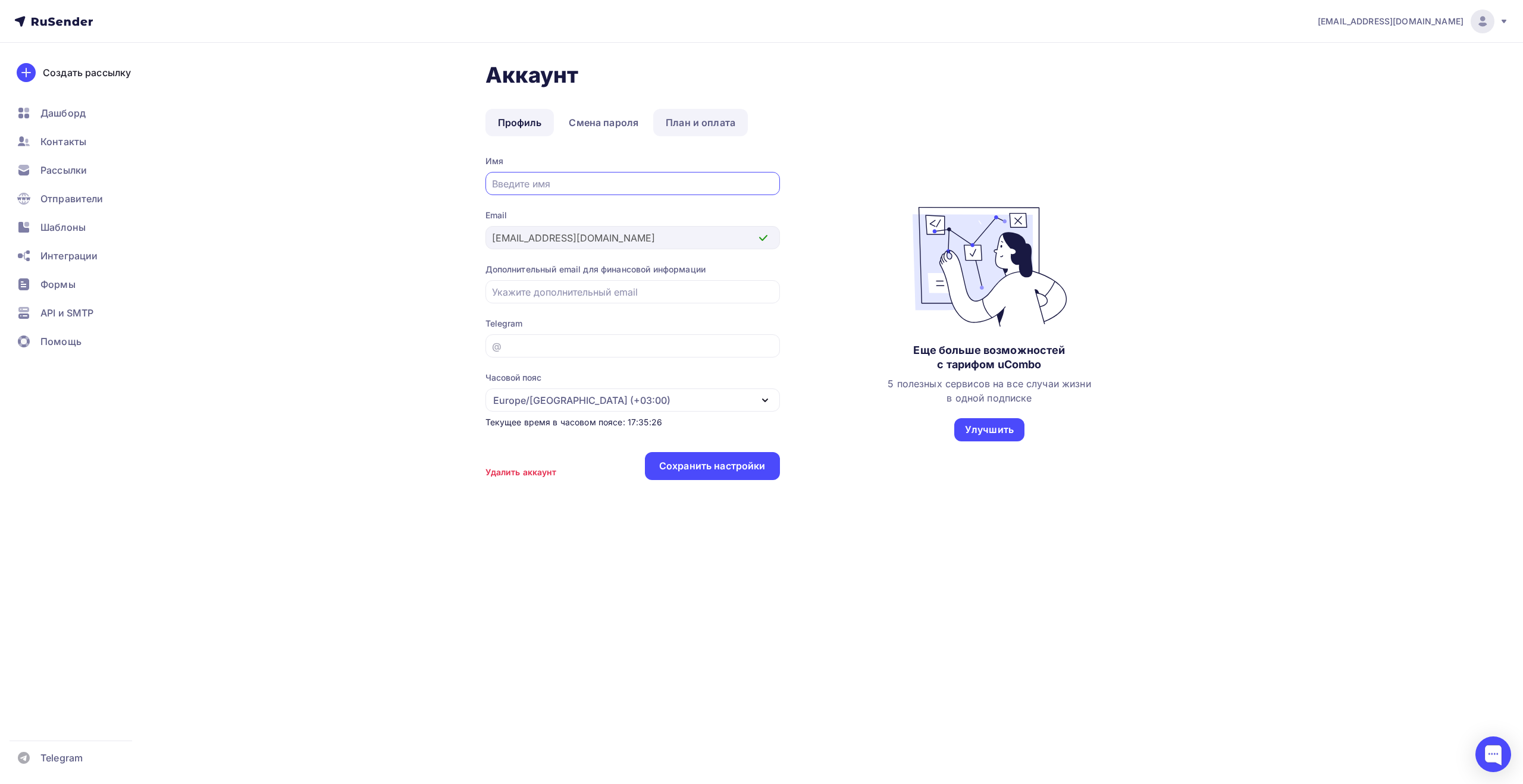
click at [685, 123] on link "План и оплата" at bounding box center [700, 122] width 94 height 27
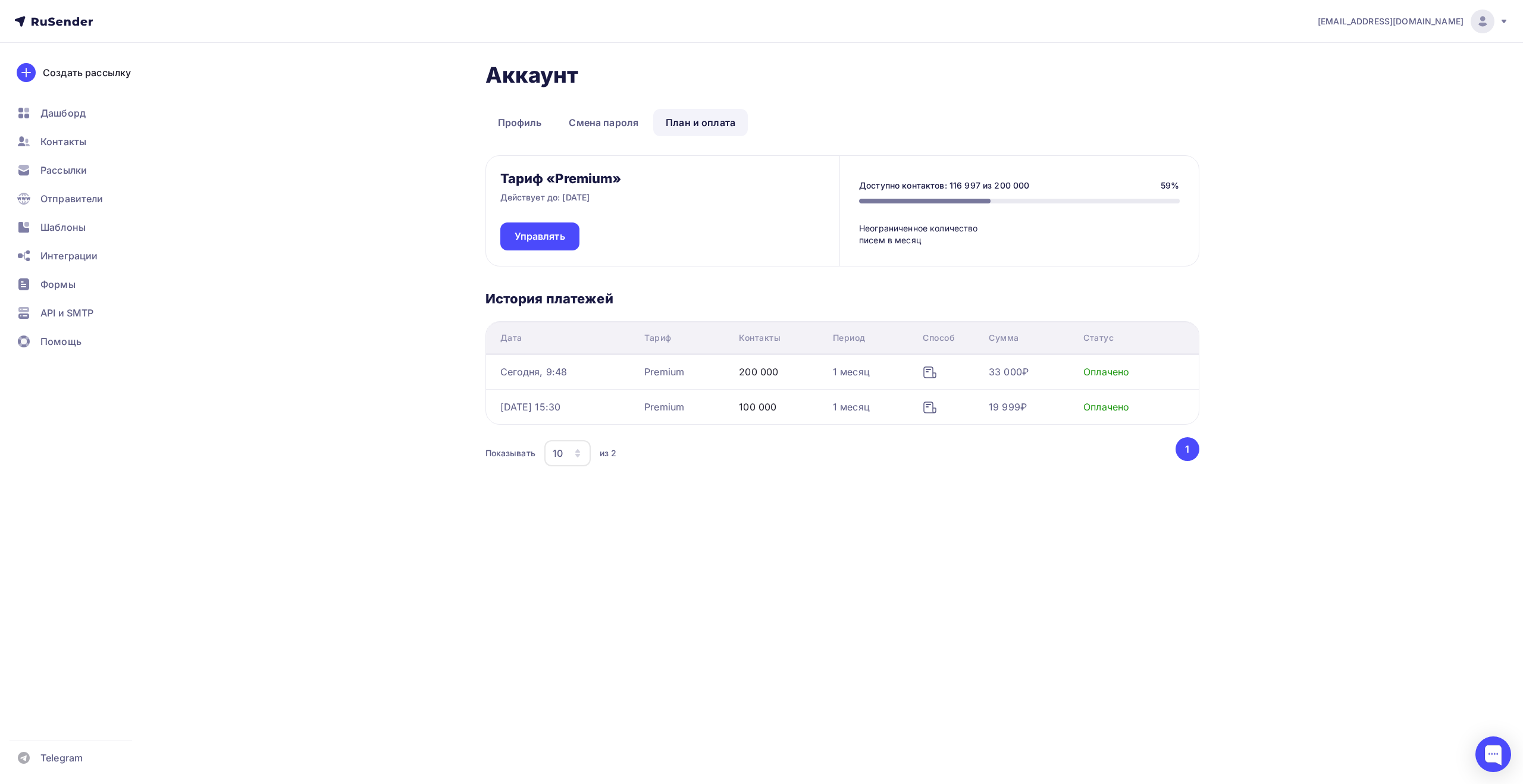
click at [951, 186] on div "Доступно контактов: 116 997 из 200 000" at bounding box center [944, 186] width 170 height 12
drag, startPoint x: 858, startPoint y: 185, endPoint x: 1027, endPoint y: 172, distance: 169.5
click at [1027, 172] on div "Доступно контактов: 116 997 из 200 000 59% Неограниченное количество писем в ме…" at bounding box center [1018, 211] width 359 height 110
copy div "Доступно контактов: 116 997 из 200 000"
click at [1335, 428] on div "[EMAIL_ADDRESS][DOMAIN_NAME] Аккаунт Тарифы Выйти Создать рассылку [GEOGRAPHIC_…" at bounding box center [762, 279] width 1523 height 558
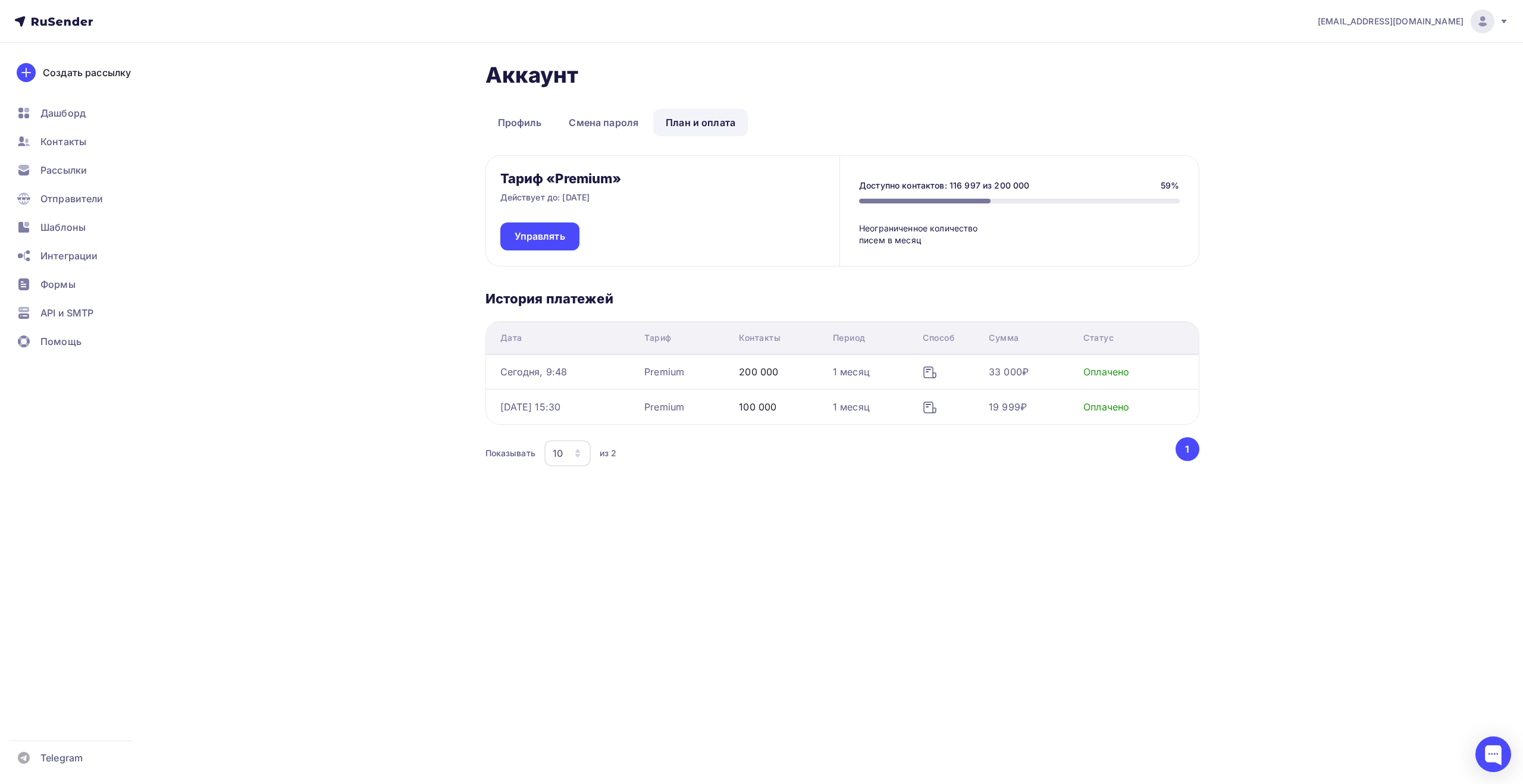
click at [1391, 563] on div "[EMAIL_ADDRESS][DOMAIN_NAME] Аккаунт Тарифы Выйти Создать рассылку [GEOGRAPHIC_…" at bounding box center [762, 392] width 1523 height 784
click at [368, 403] on div "Аккаунт Профиль Смена пароля План и оплата Профиль Смена пароля План и оплата Т…" at bounding box center [762, 301] width 975 height 516
click at [392, 409] on div "Аккаунт Профиль Смена пароля План и оплата Профиль Смена пароля План и оплата Т…" at bounding box center [762, 301] width 975 height 516
click at [78, 167] on span "Рассылки" at bounding box center [64, 170] width 46 height 15
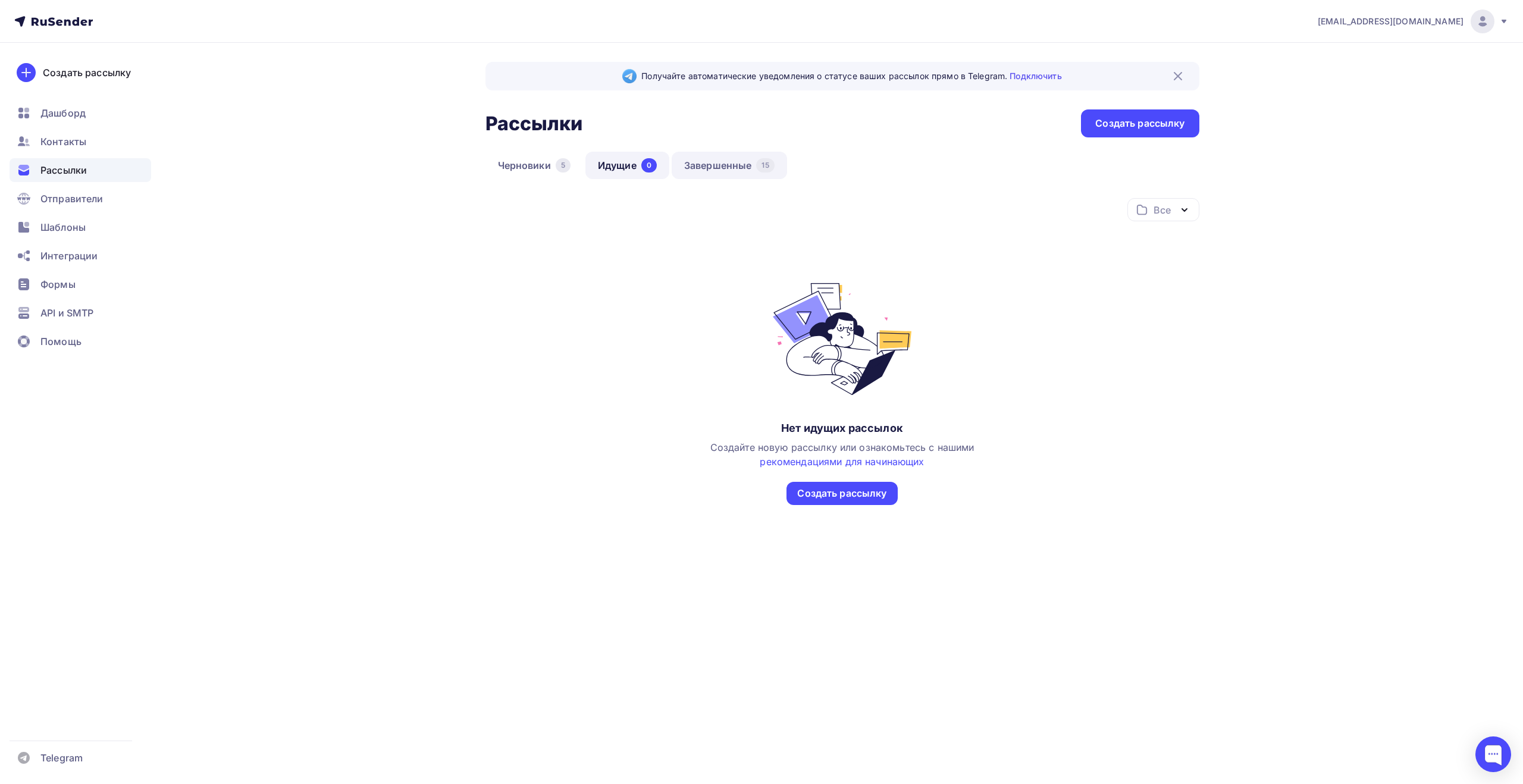
drag, startPoint x: 753, startPoint y: 167, endPoint x: 742, endPoint y: 169, distance: 11.2
click at [752, 167] on link "Завершенные 15" at bounding box center [730, 165] width 116 height 27
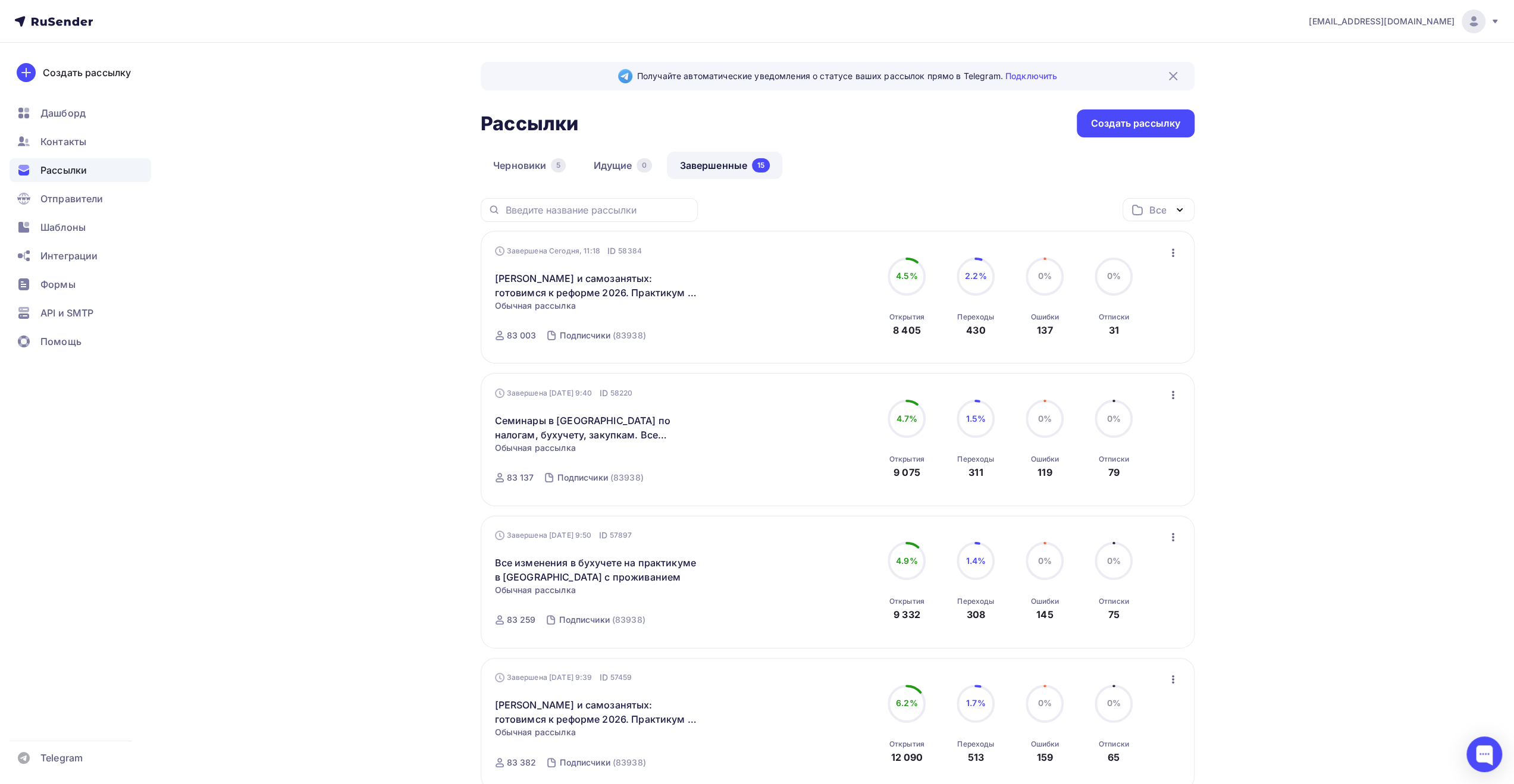
click at [1173, 255] on icon "button" at bounding box center [1173, 253] width 3 height 9
click at [1155, 280] on div "Статистика" at bounding box center [1119, 284] width 122 height 15
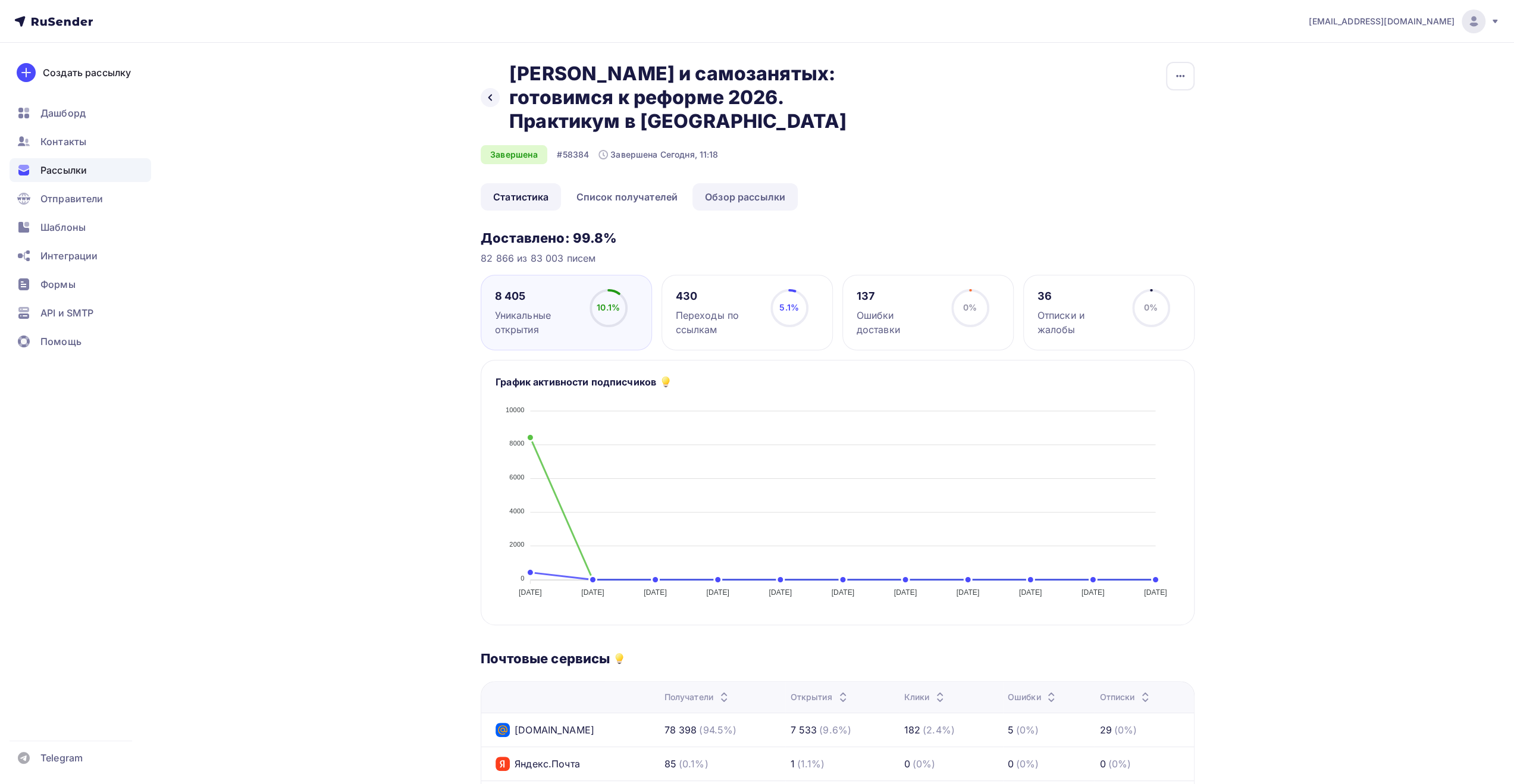
drag, startPoint x: 0, startPoint y: 0, endPoint x: 720, endPoint y: 206, distance: 748.9
click at [723, 201] on link "Обзор рассылки" at bounding box center [745, 196] width 106 height 27
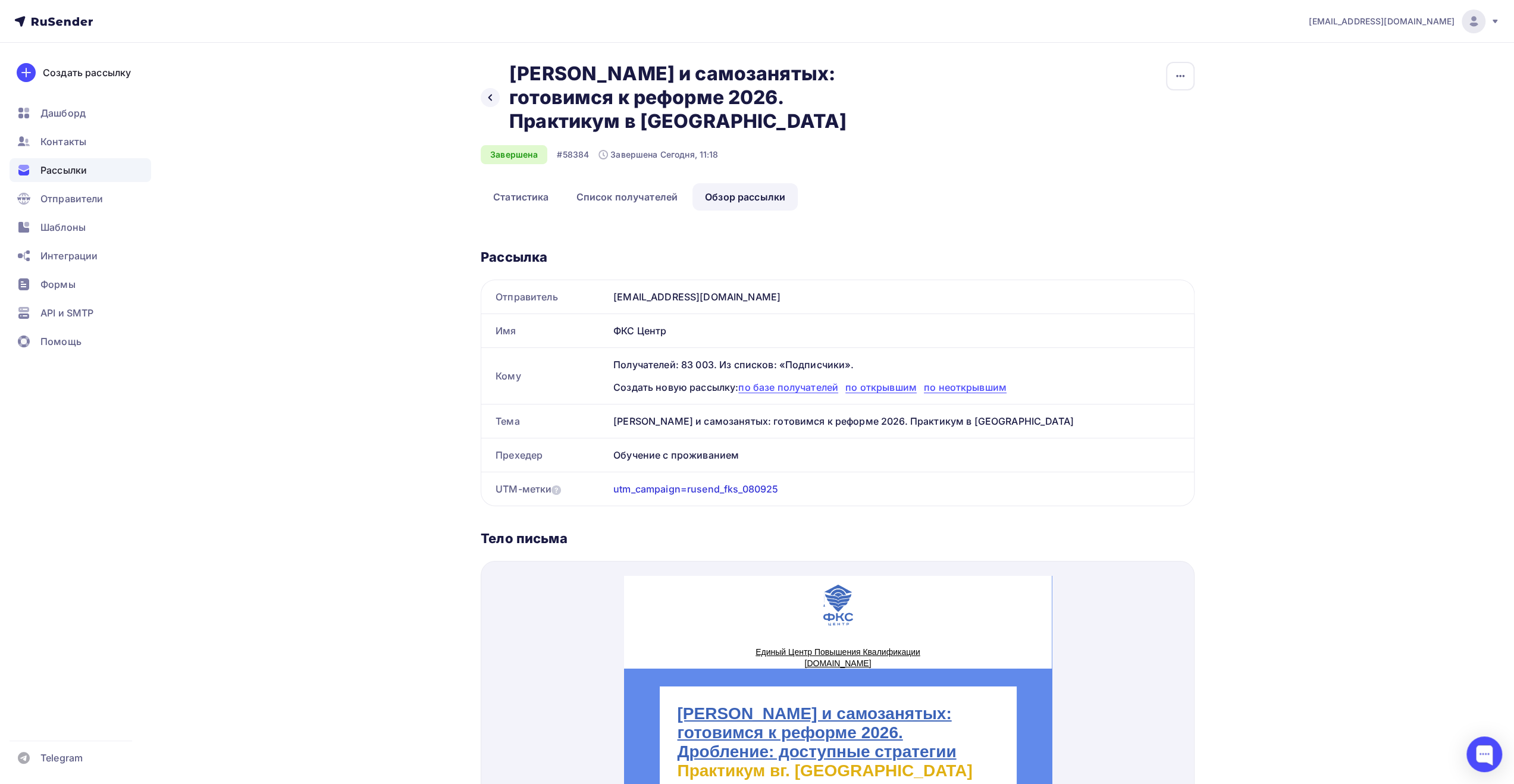
click at [98, 173] on div "Рассылки" at bounding box center [80, 170] width 141 height 24
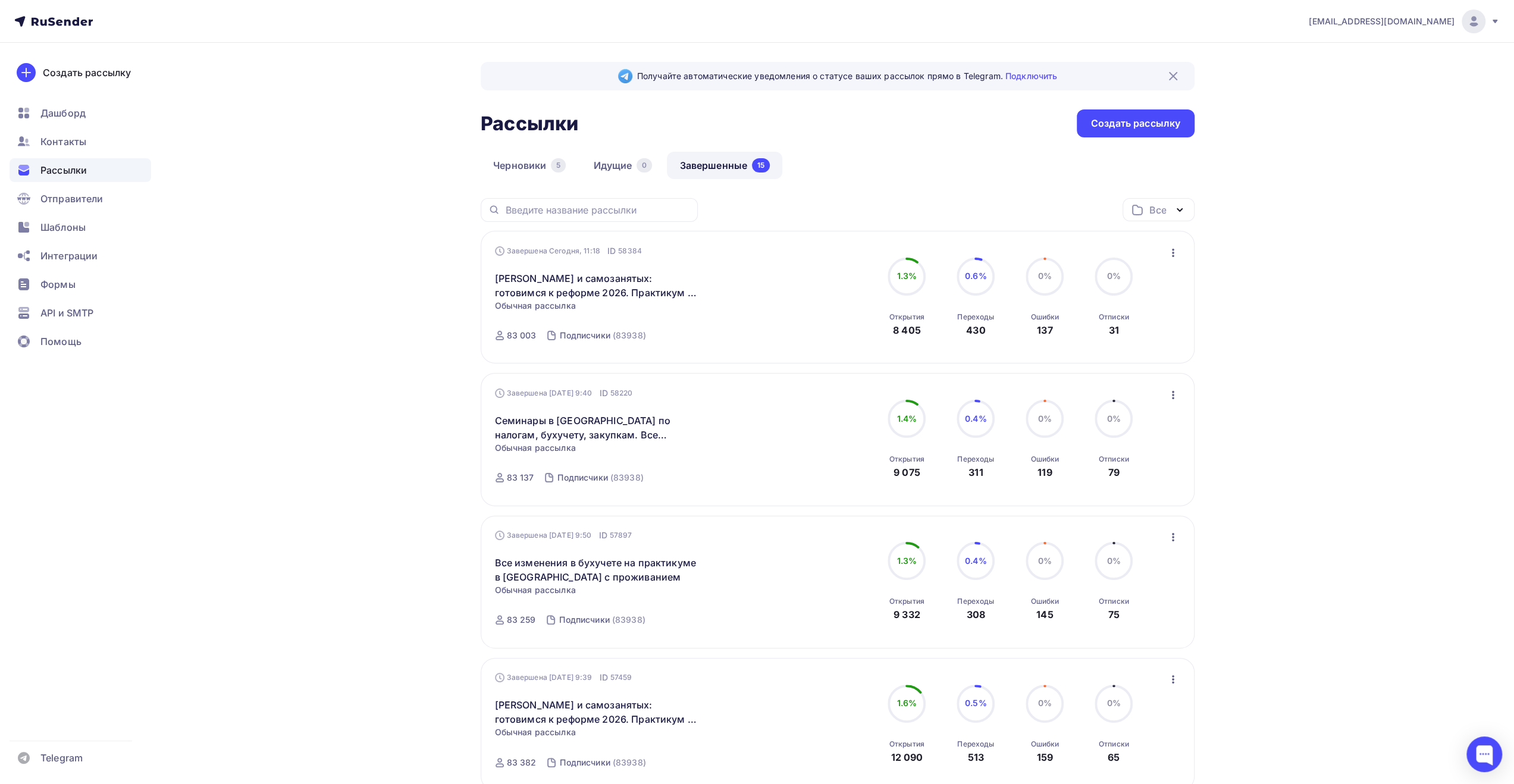
click at [1173, 253] on icon "button" at bounding box center [1173, 253] width 3 height 9
click at [1122, 329] on div "Копировать в новую" at bounding box center [1119, 331] width 122 height 15
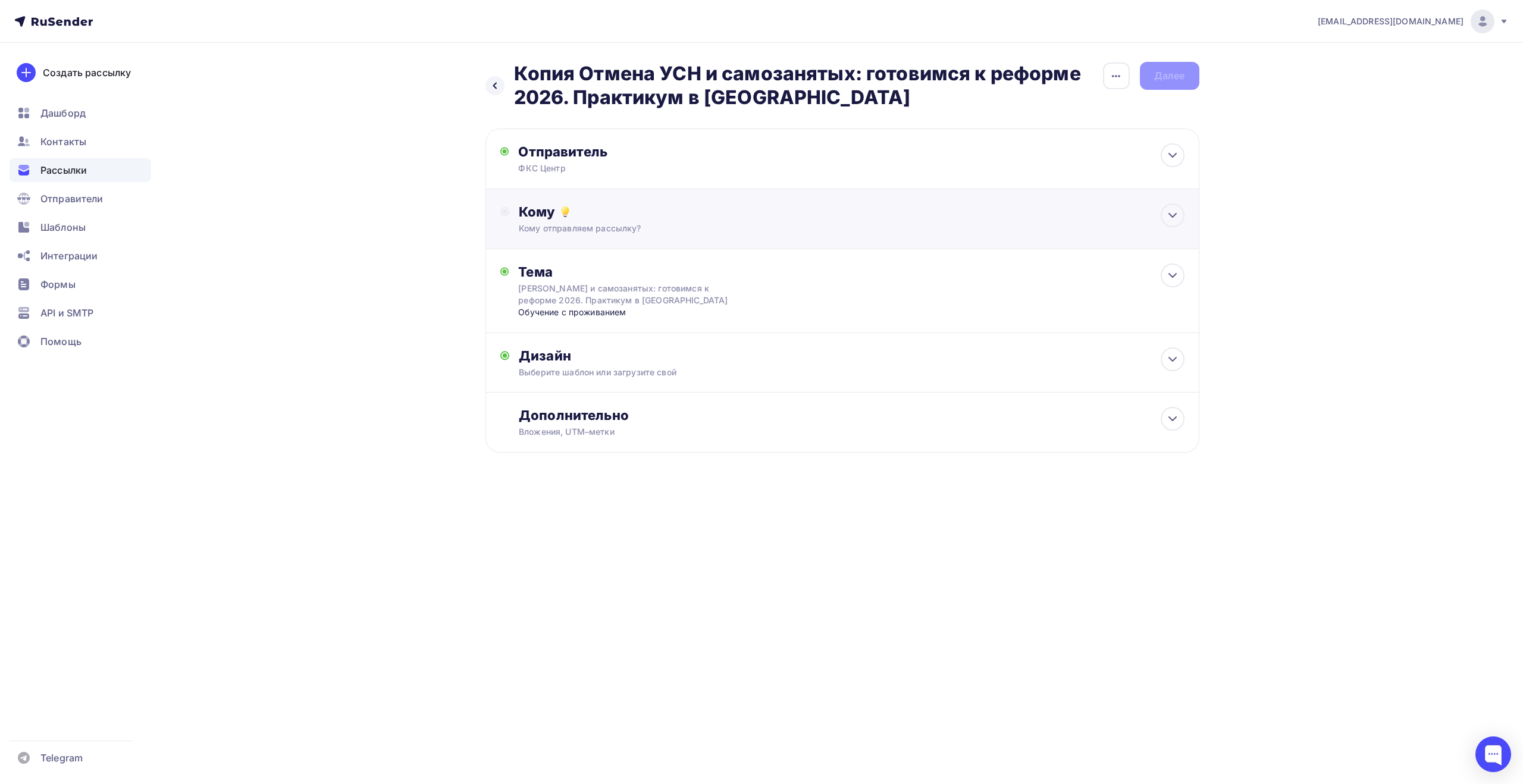
click at [1077, 226] on div "Кому отправляем рассылку?" at bounding box center [818, 228] width 599 height 12
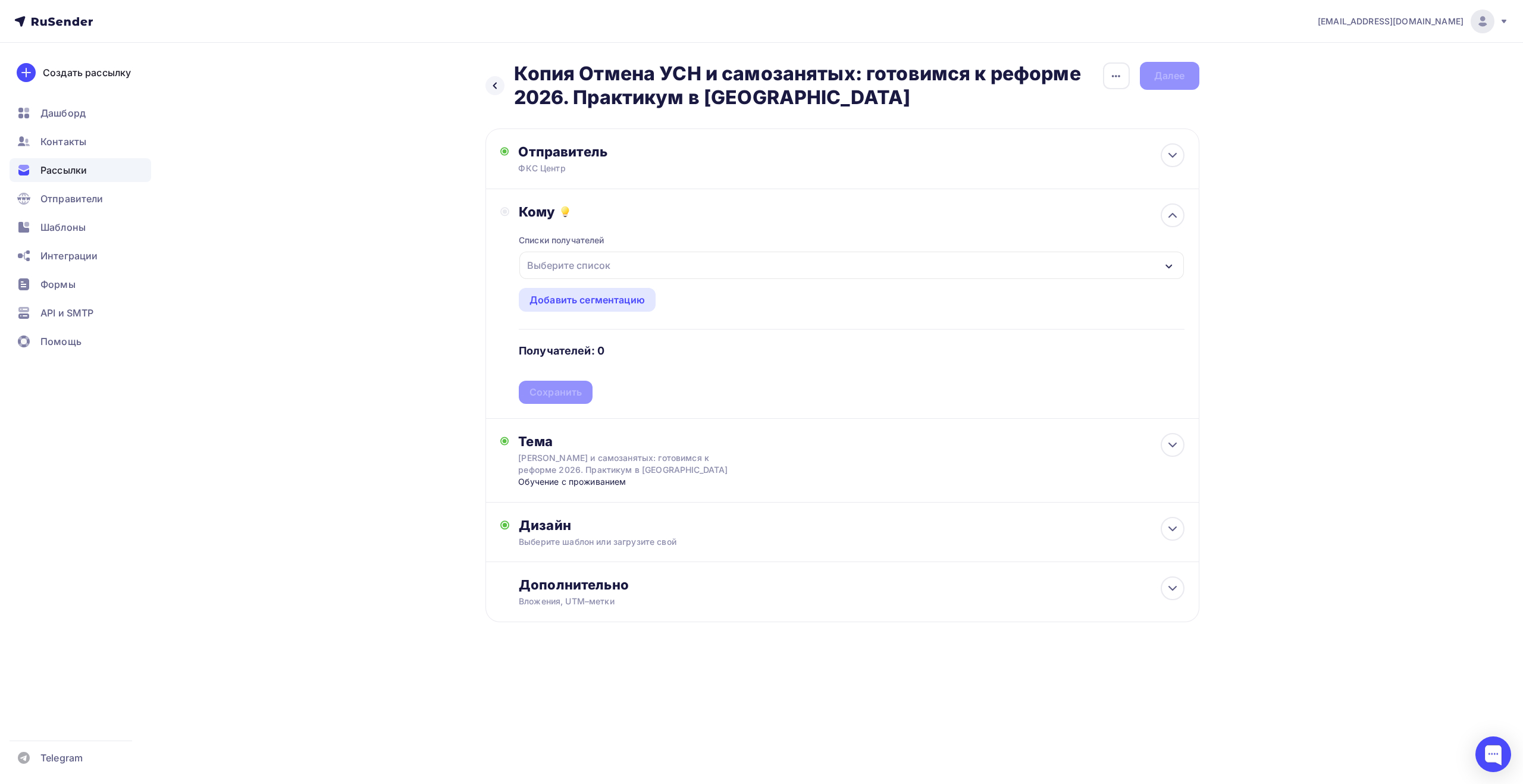
click at [1052, 266] on div "Выберите список" at bounding box center [851, 265] width 664 height 27
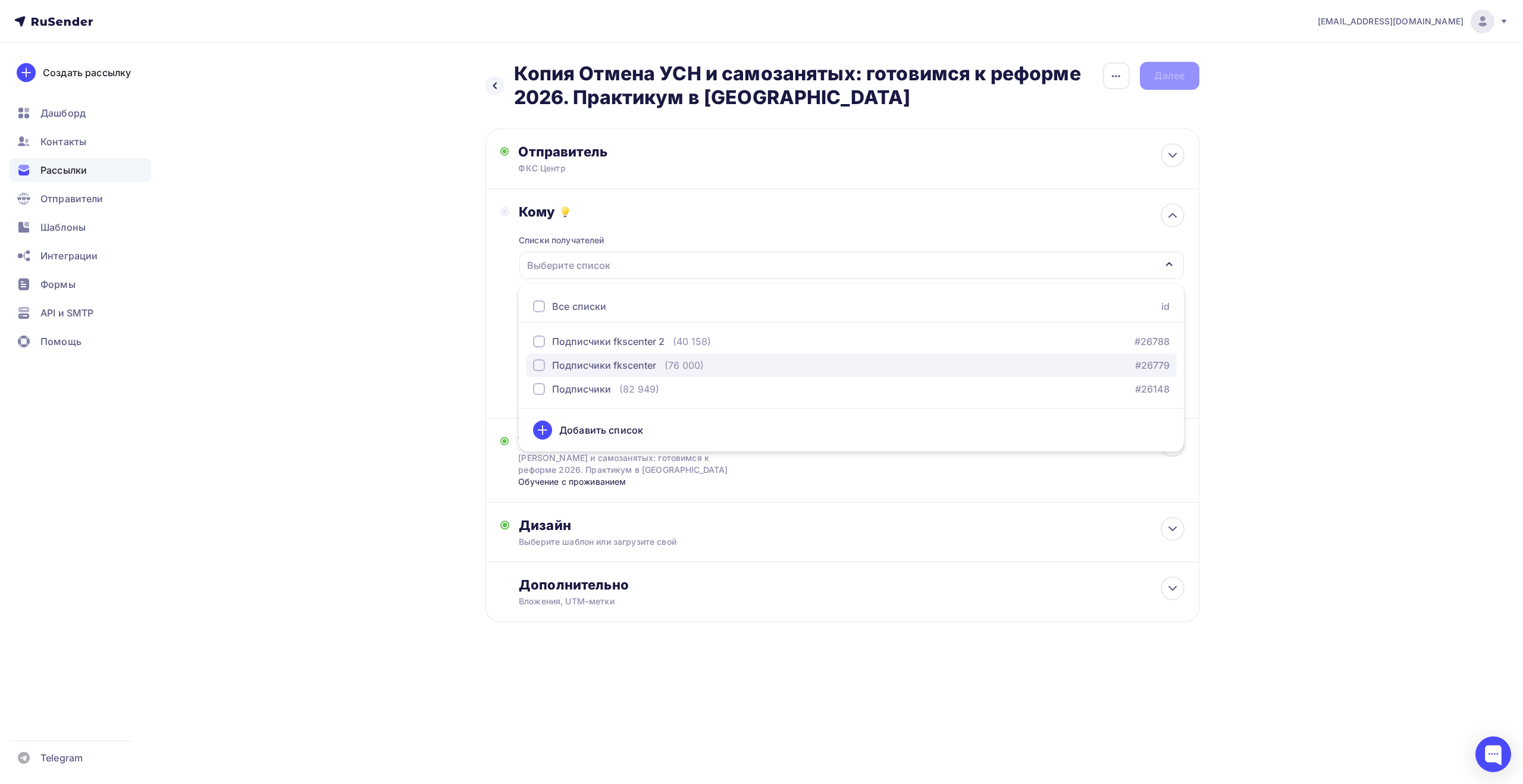
click at [702, 364] on div "(76 000)" at bounding box center [684, 365] width 39 height 15
click at [393, 402] on div "Назад Копия Отмена УСН и самозанятых: готовимся к реформе 2026. Практикум в Соч…" at bounding box center [762, 371] width 975 height 656
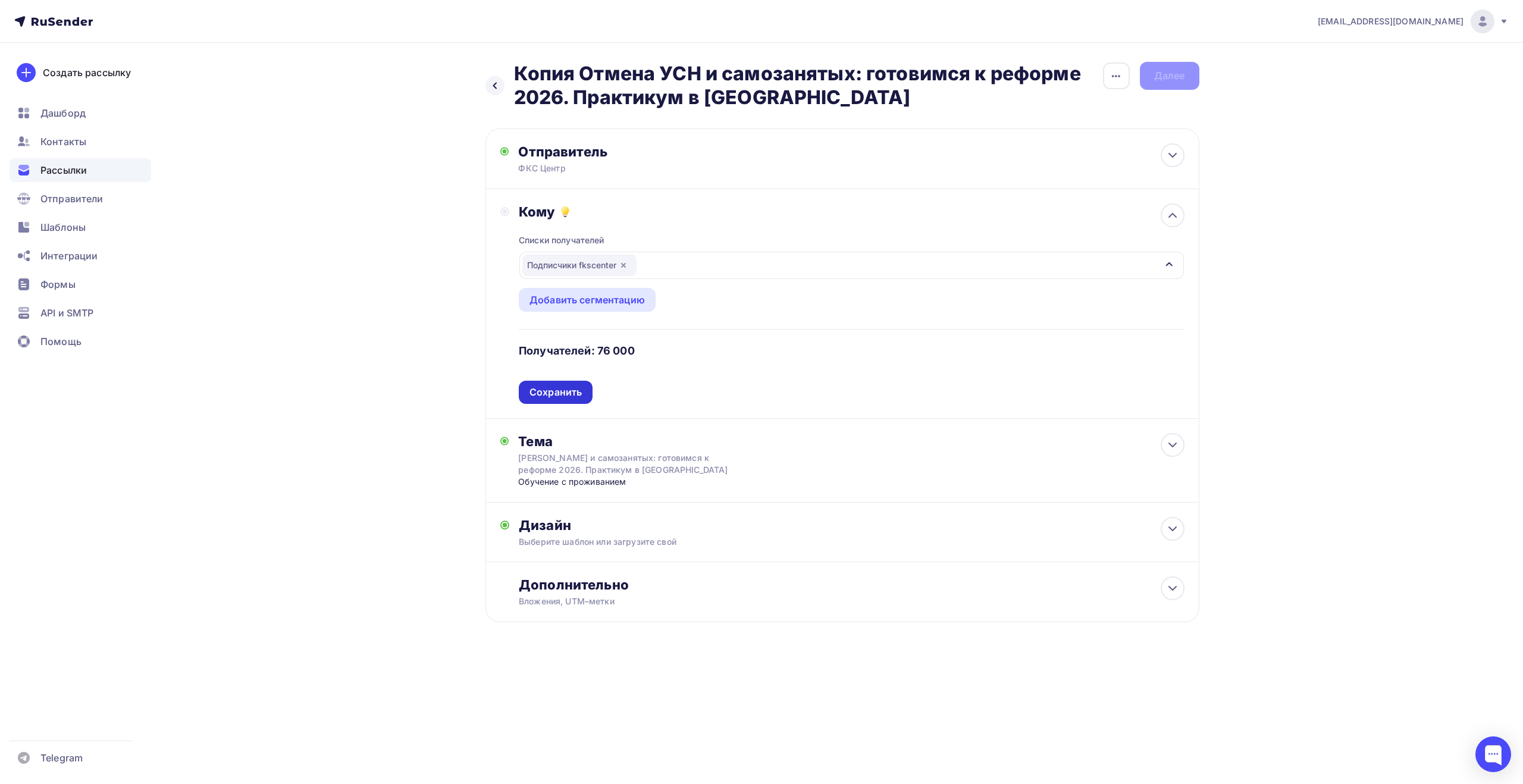
click at [542, 397] on div "Сохранить" at bounding box center [555, 392] width 52 height 14
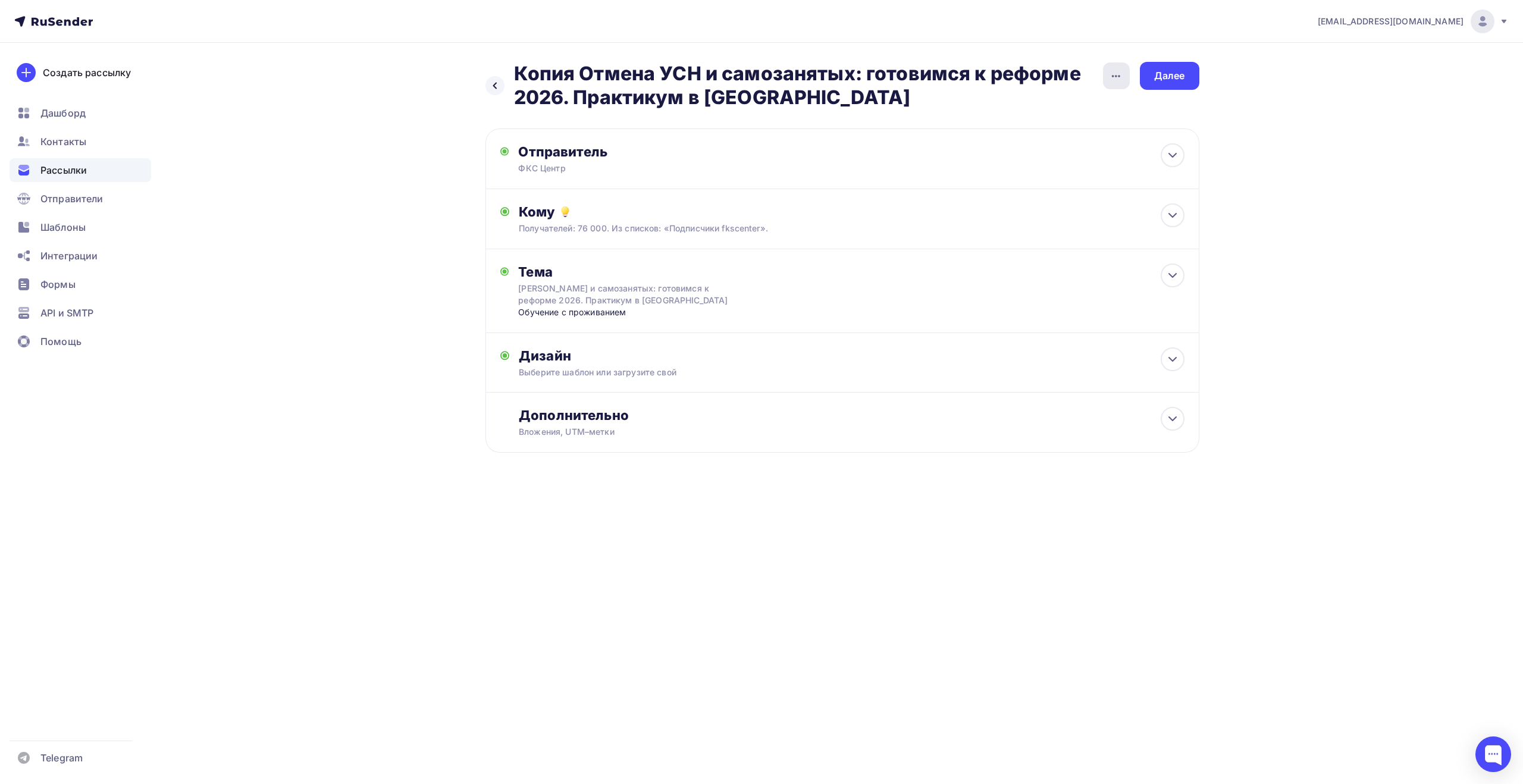
click at [1116, 85] on div "button" at bounding box center [1116, 76] width 27 height 27
click at [1302, 125] on div "info@fks-center.ru Аккаунт Тарифы Выйти Создать рассылку Дашборд Контакты Рассы…" at bounding box center [762, 264] width 1523 height 529
click at [1172, 426] on icon at bounding box center [1172, 419] width 15 height 15
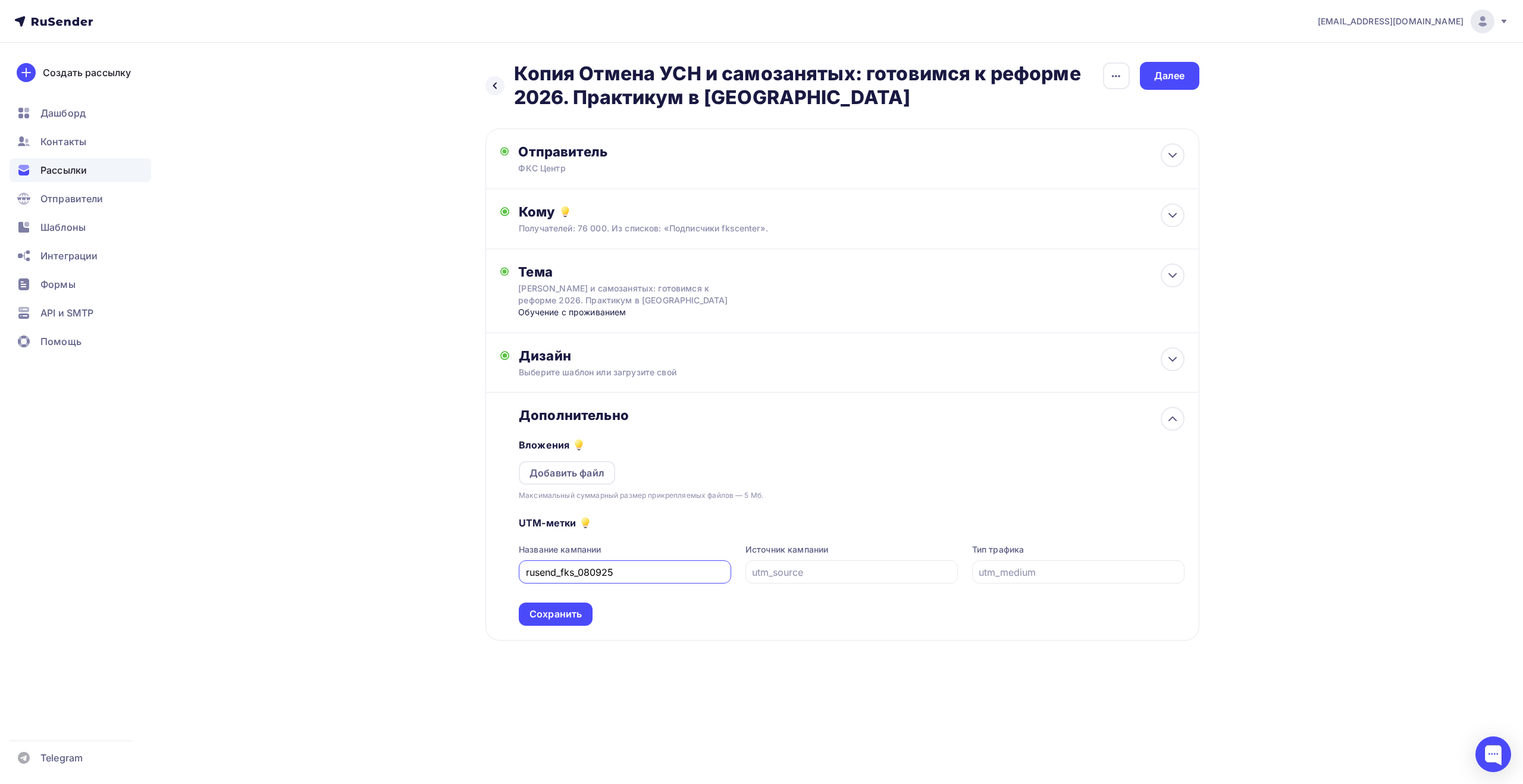
click at [586, 572] on input "rusend_fks_080925" at bounding box center [625, 572] width 199 height 15
type input "rusend_fks_090925"
click at [566, 616] on div "Сохранить" at bounding box center [555, 614] width 52 height 14
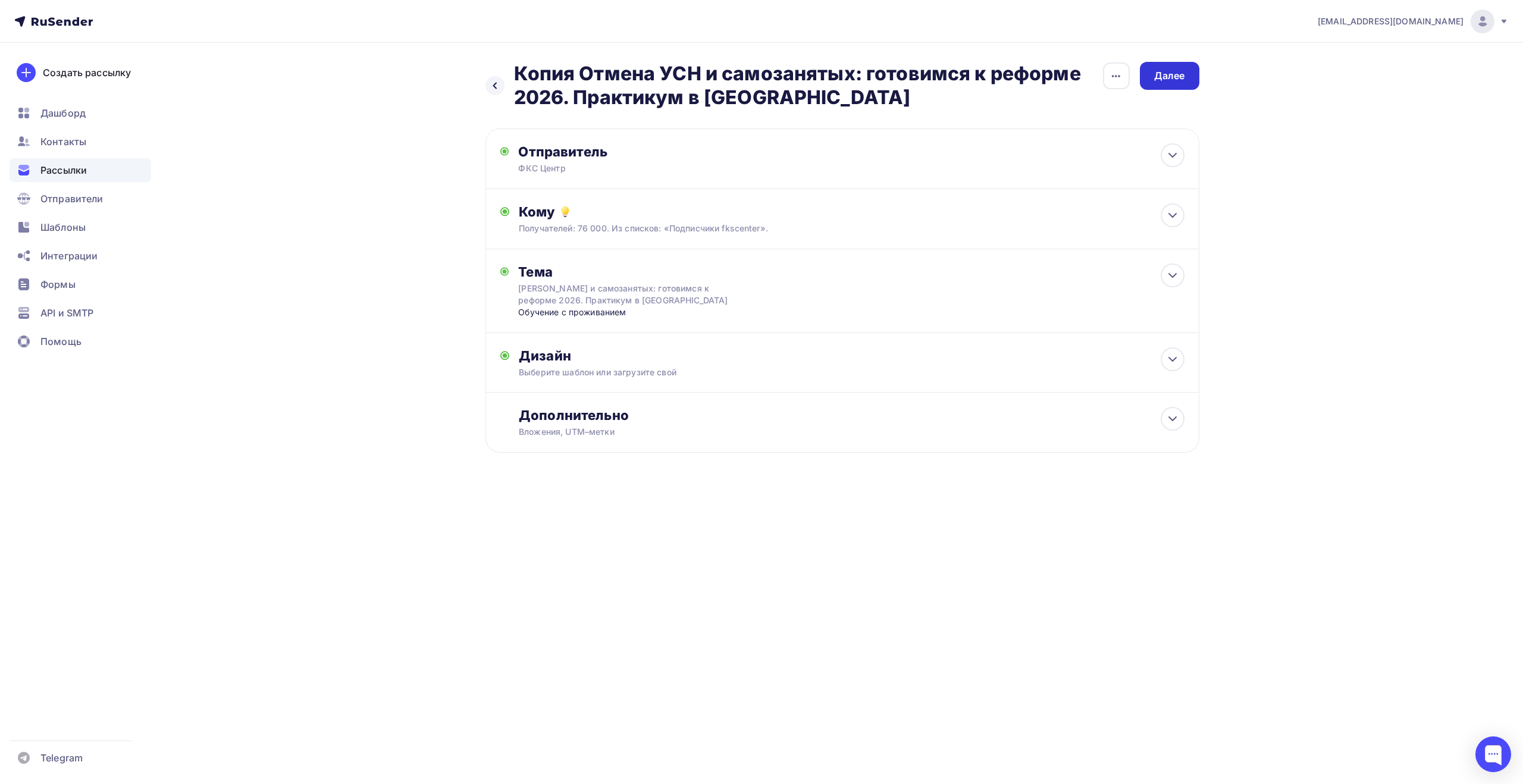
click at [1172, 71] on div "Далее" at bounding box center [1169, 76] width 31 height 14
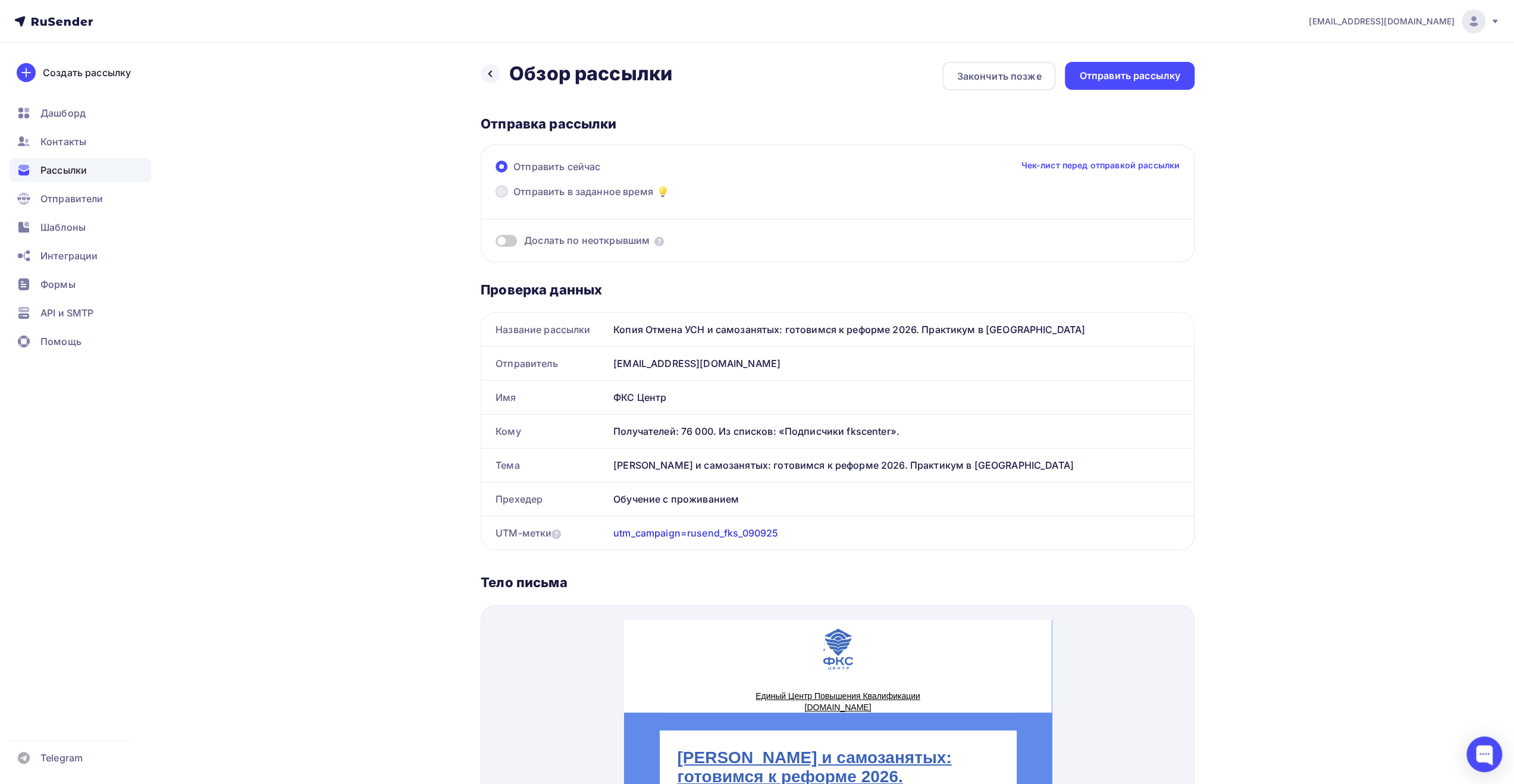
click at [629, 191] on span "Отправить в заданное время" at bounding box center [583, 192] width 140 height 15
click at [513, 198] on input "Отправить в заданное время" at bounding box center [513, 198] width 0 height 0
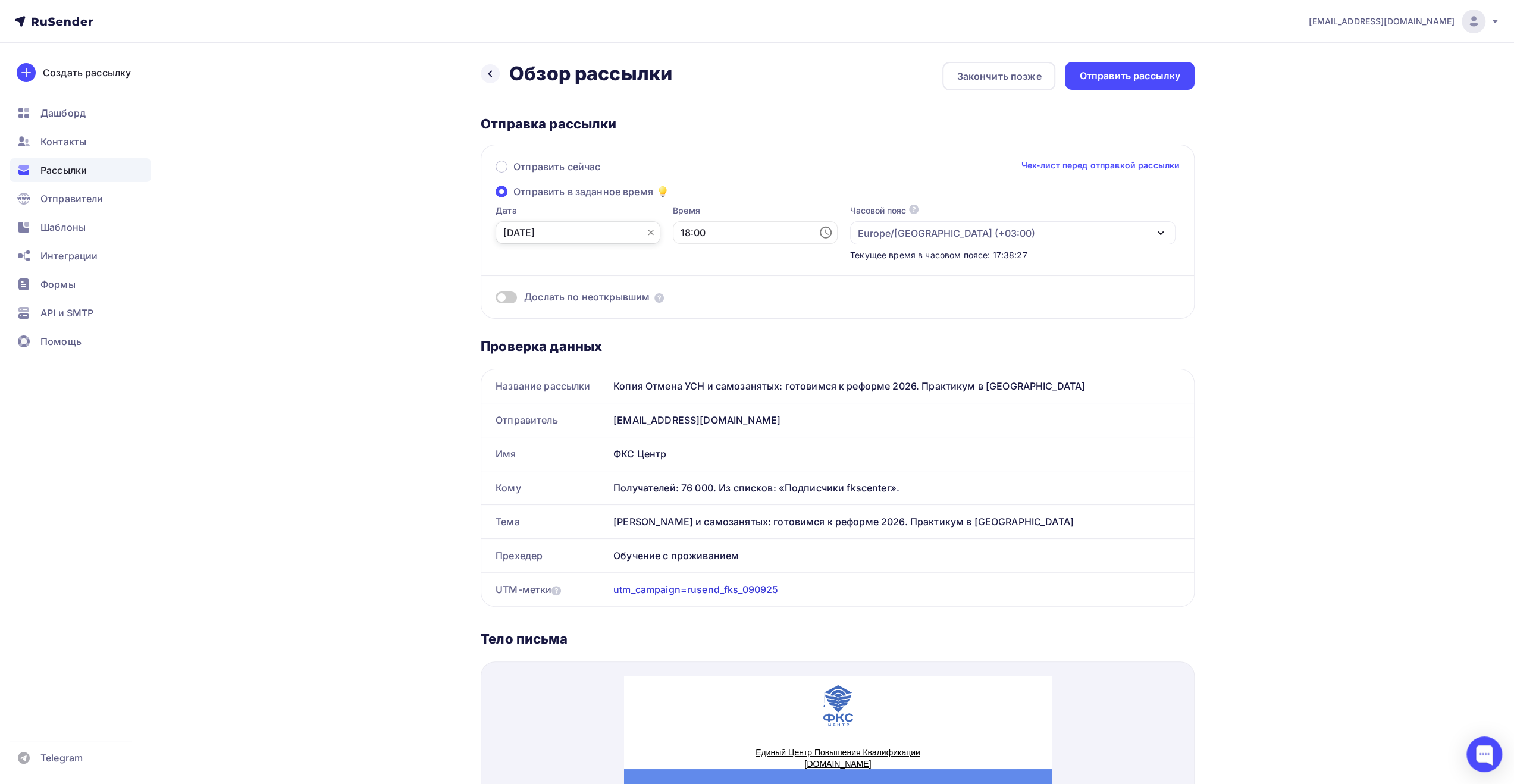
click at [607, 236] on input "08.09.2025" at bounding box center [578, 232] width 165 height 23
click at [533, 334] on div "9" at bounding box center [532, 335] width 19 height 11
type input "09.09.2025"
click at [673, 233] on input "18:00" at bounding box center [755, 232] width 165 height 23
click at [687, 309] on li "09" at bounding box center [690, 307] width 61 height 19
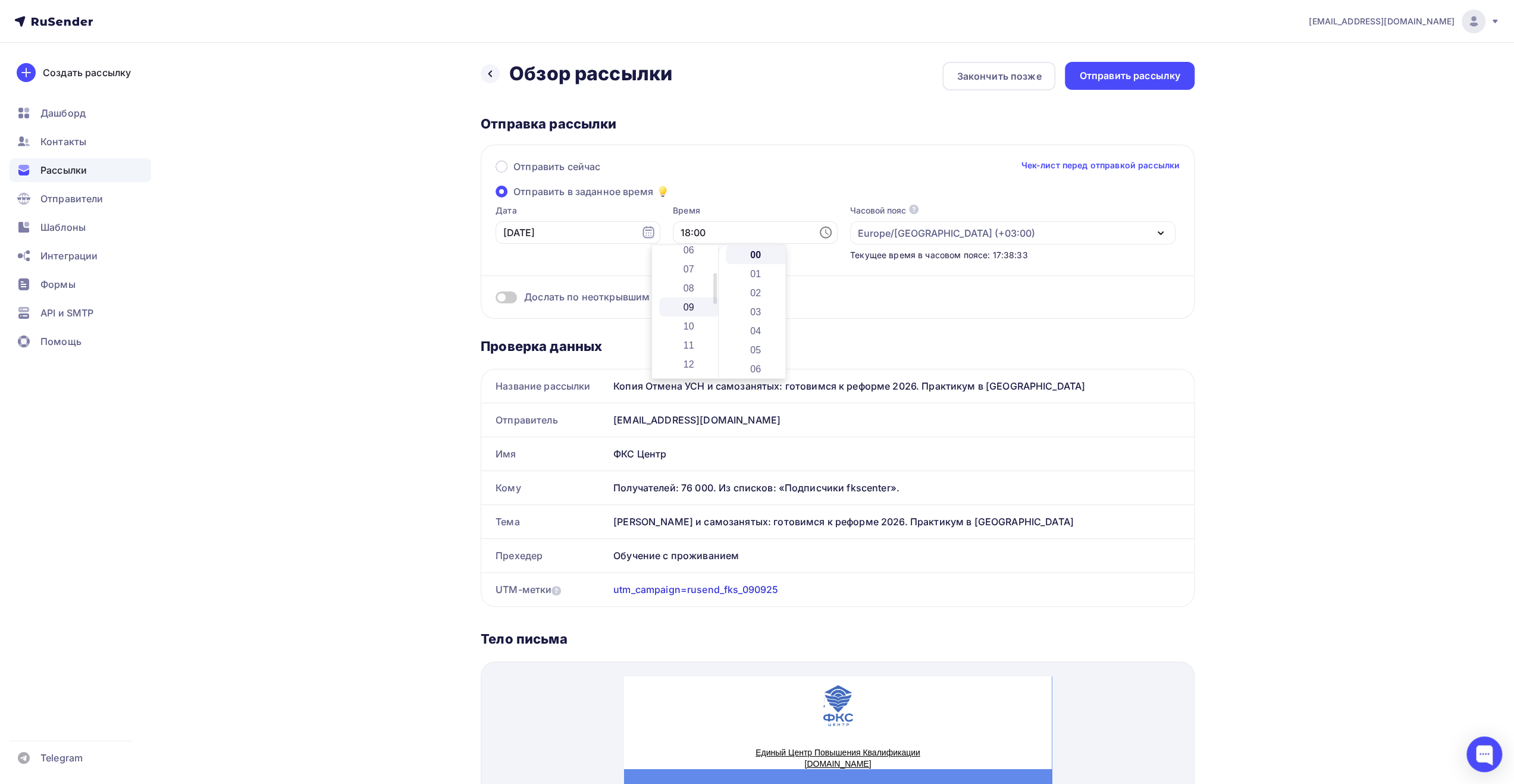
type input "09:00"
click at [967, 297] on div "Дослать по неоткрывшим" at bounding box center [837, 297] width 684 height 14
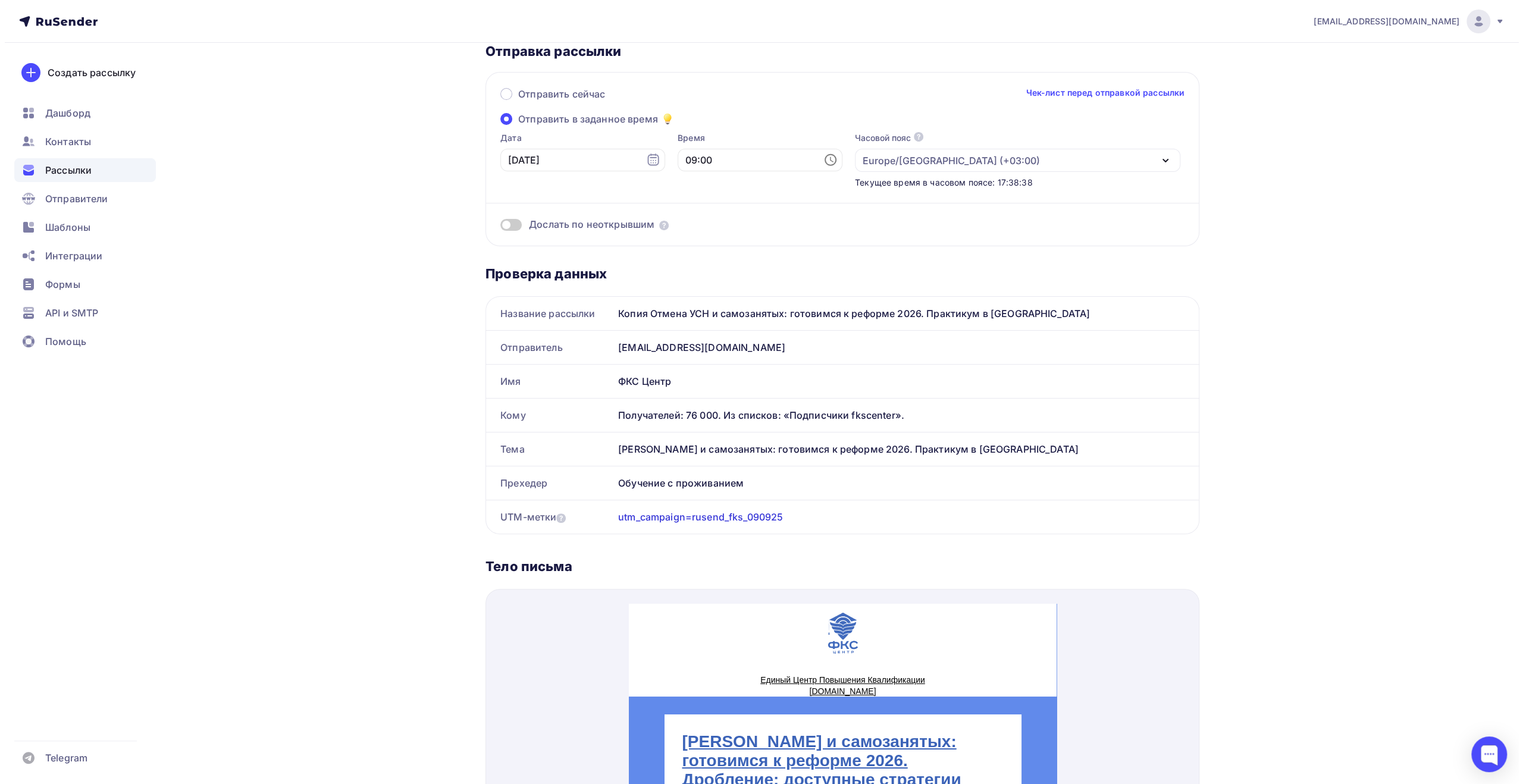
scroll to position [0, 0]
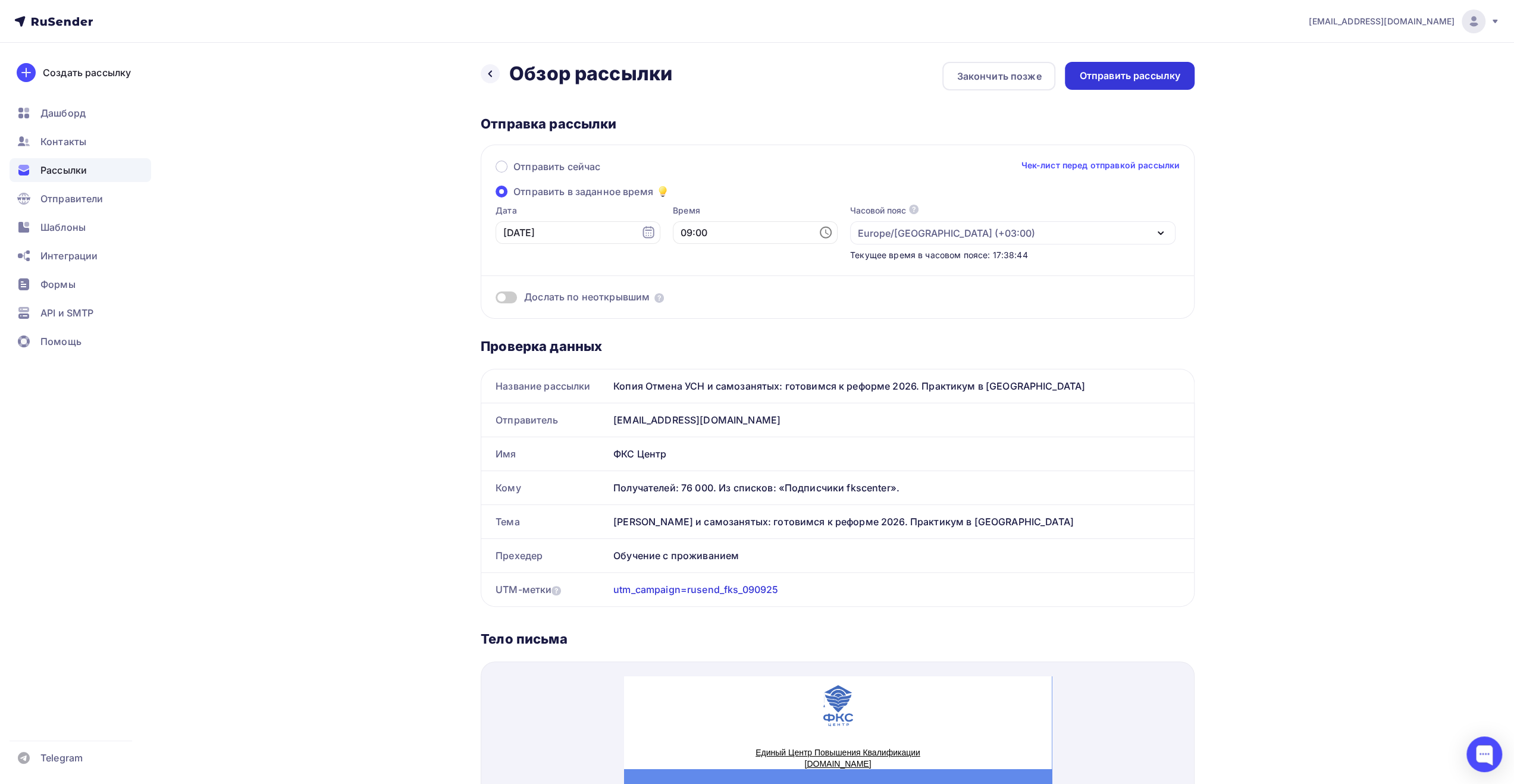
click at [1103, 81] on div "Отправить рассылку" at bounding box center [1130, 76] width 101 height 14
